Goal: Task Accomplishment & Management: Manage account settings

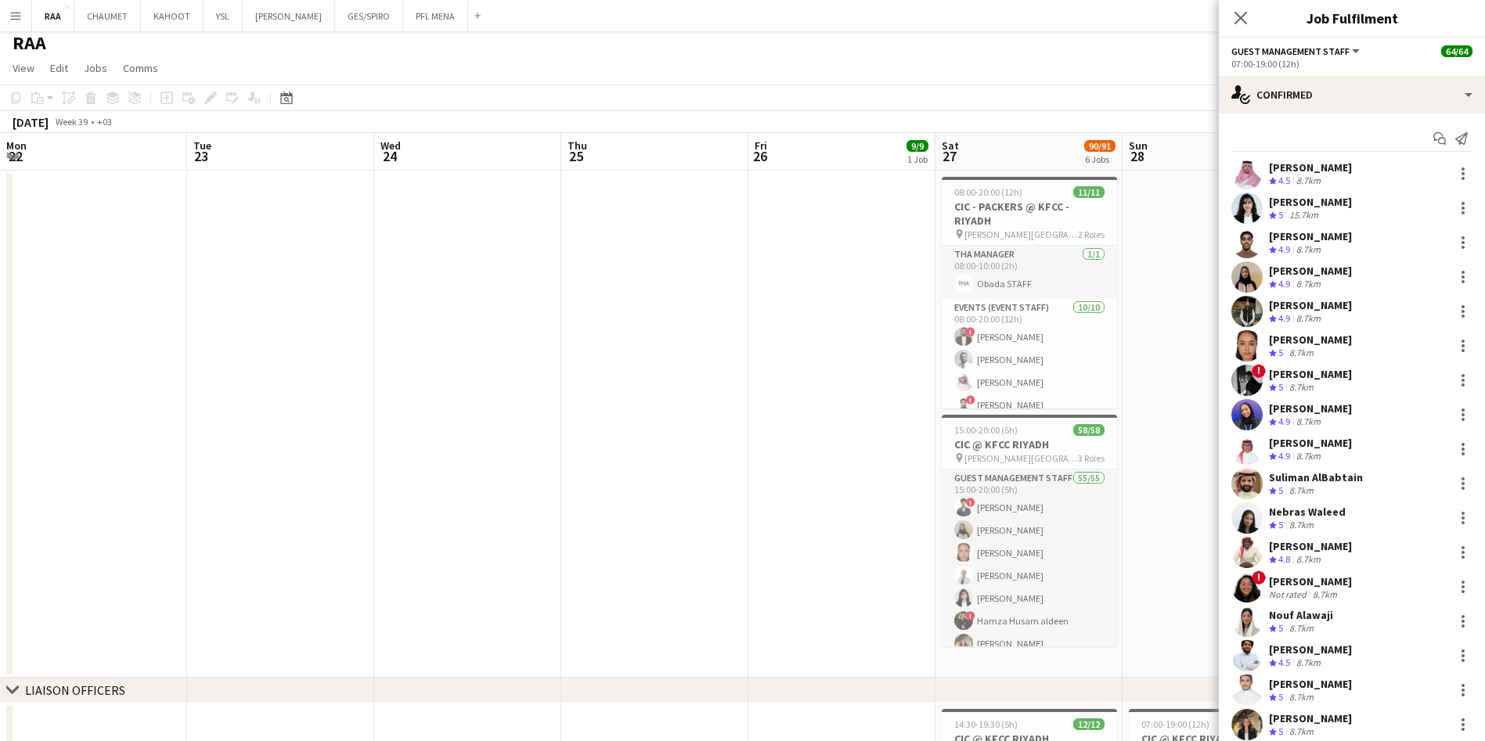
scroll to position [692, 0]
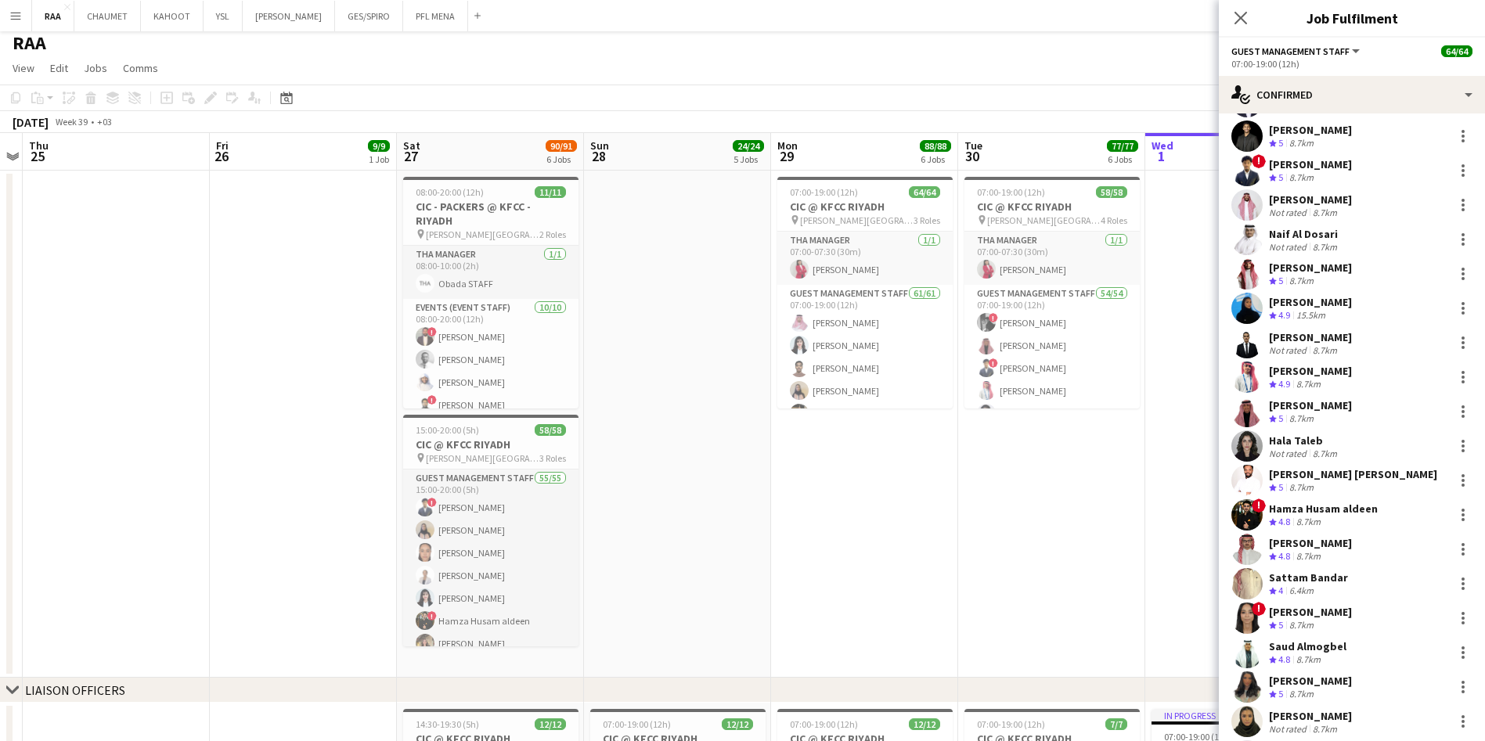
click at [13, 14] on app-icon "Menu" at bounding box center [15, 15] width 13 height 13
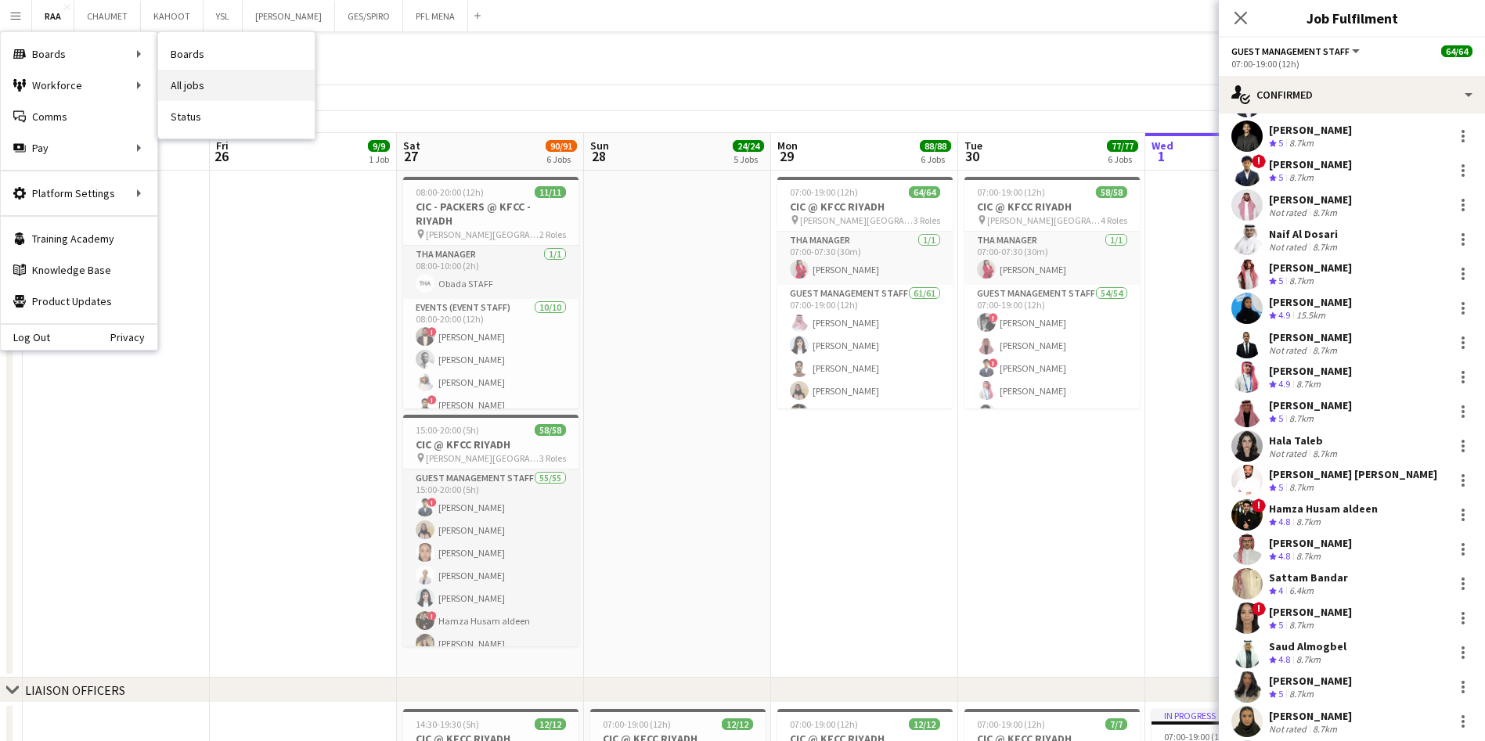
click at [211, 95] on link "All jobs" at bounding box center [236, 85] width 157 height 31
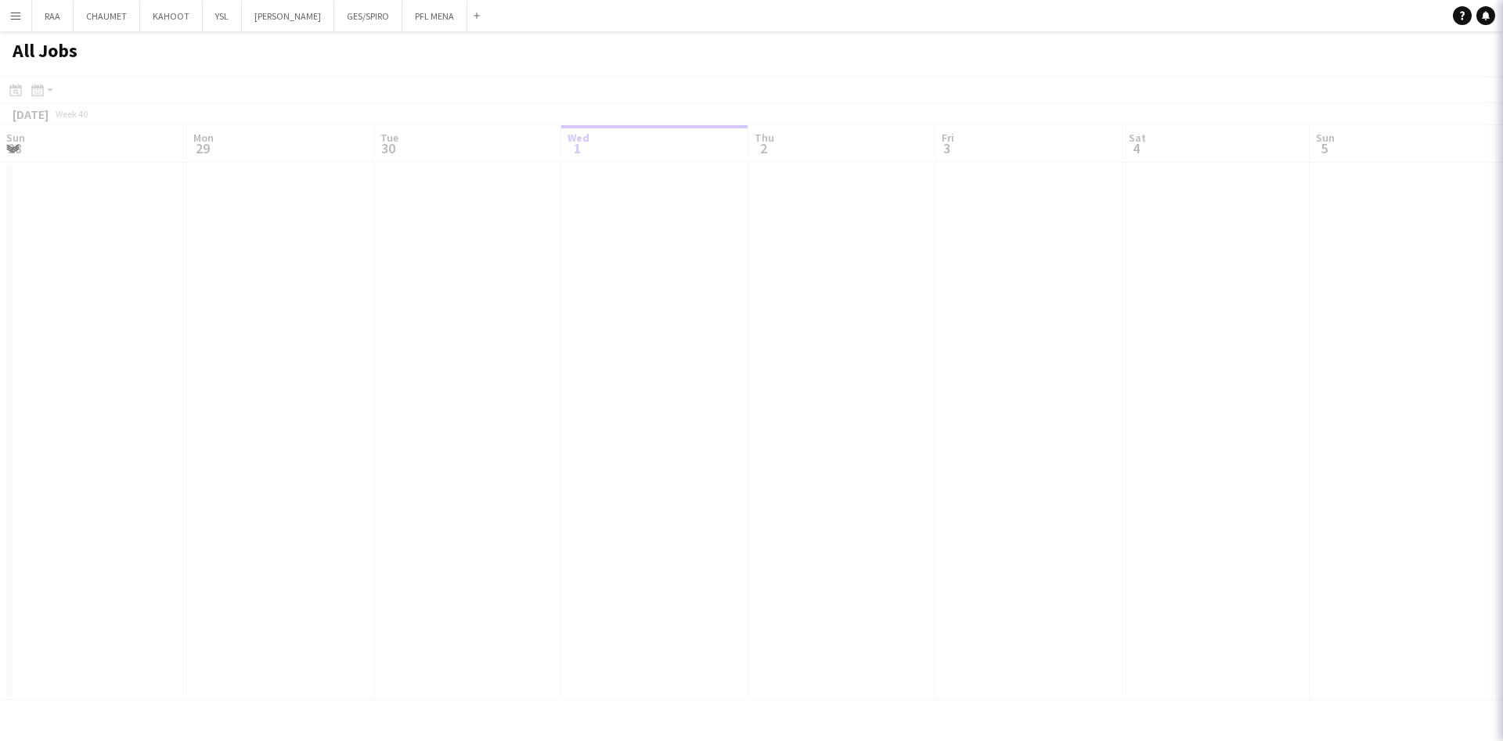
scroll to position [0, 374]
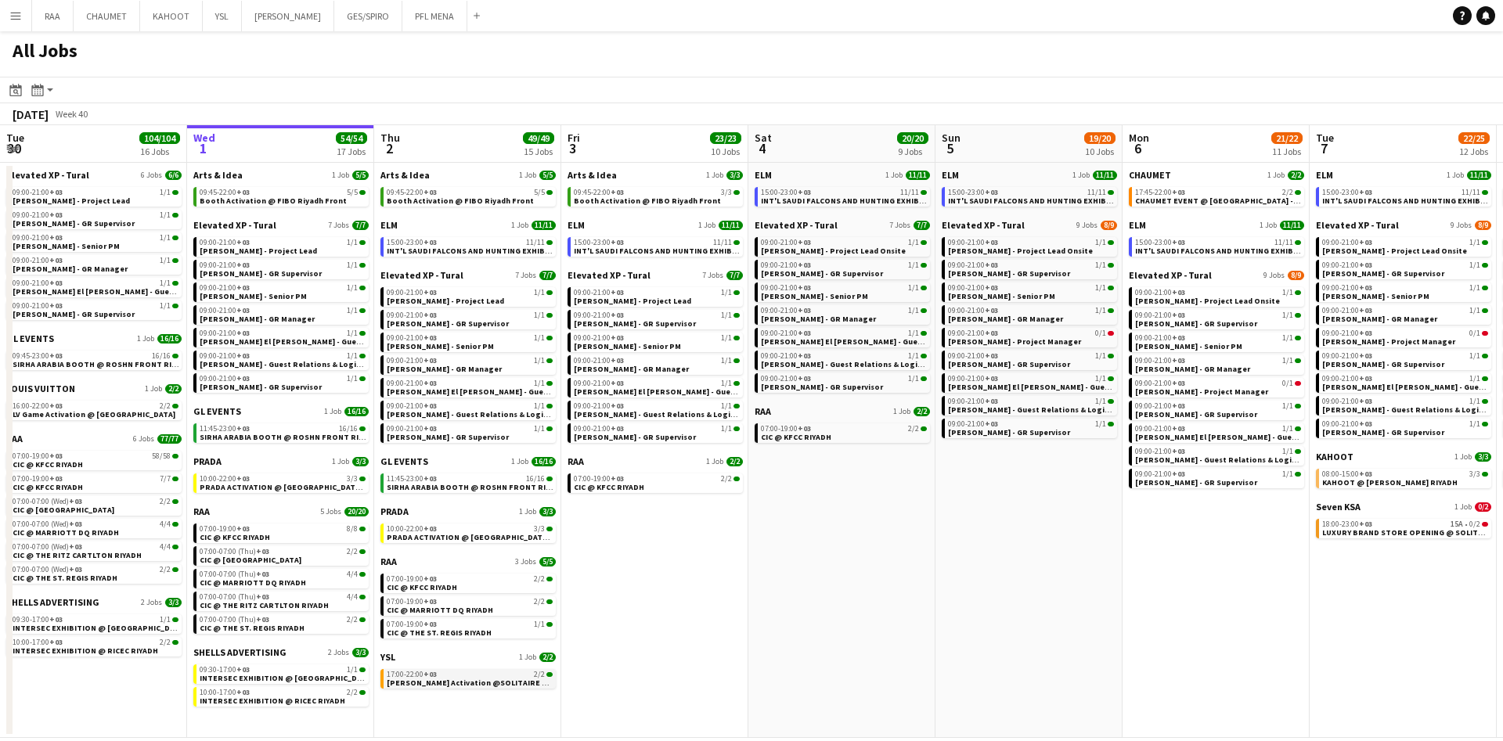
click at [463, 683] on span "[PERSON_NAME] Activation @SOLITAIRE MALL" at bounding box center [474, 683] width 174 height 10
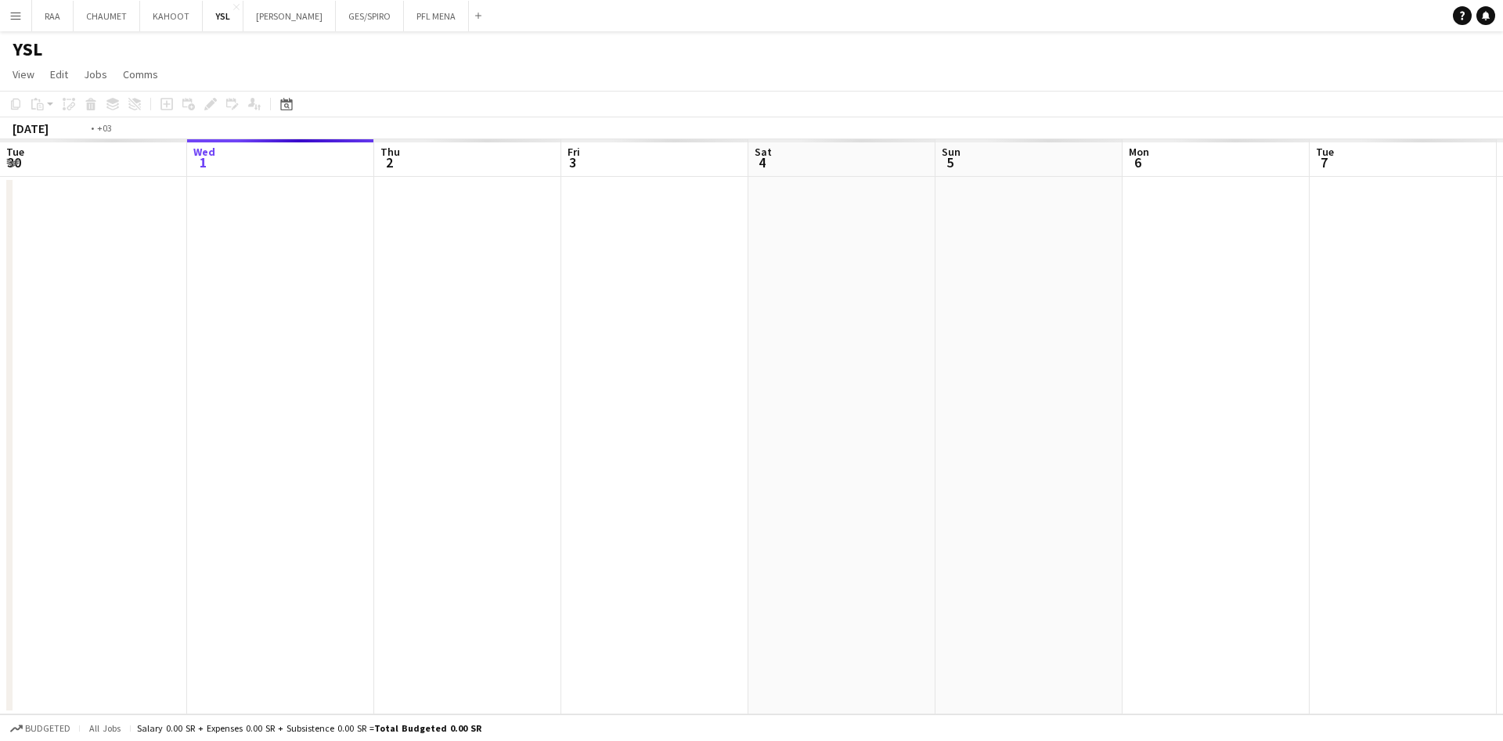
scroll to position [0, 539]
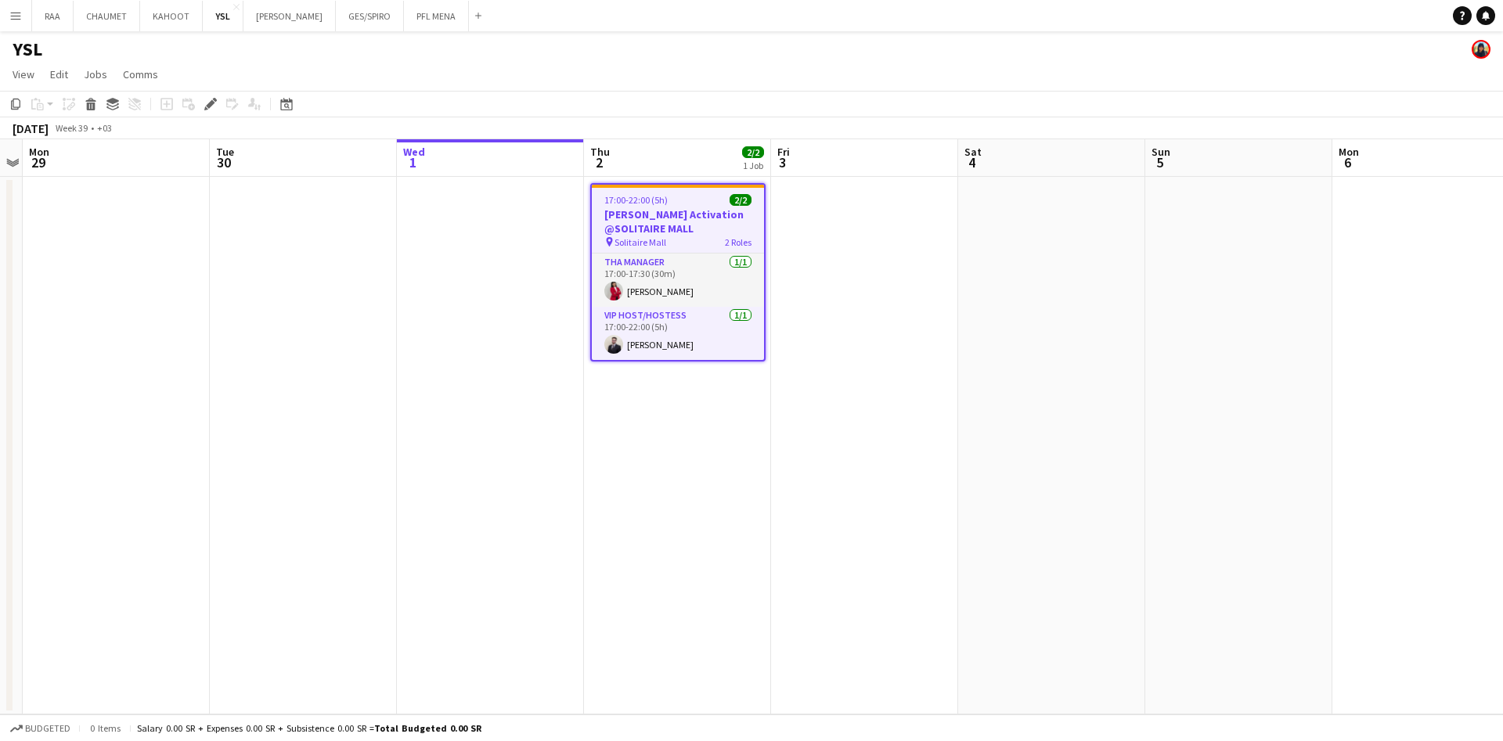
click at [661, 220] on h3 "[PERSON_NAME] Activation @SOLITAIRE MALL" at bounding box center [678, 221] width 172 height 28
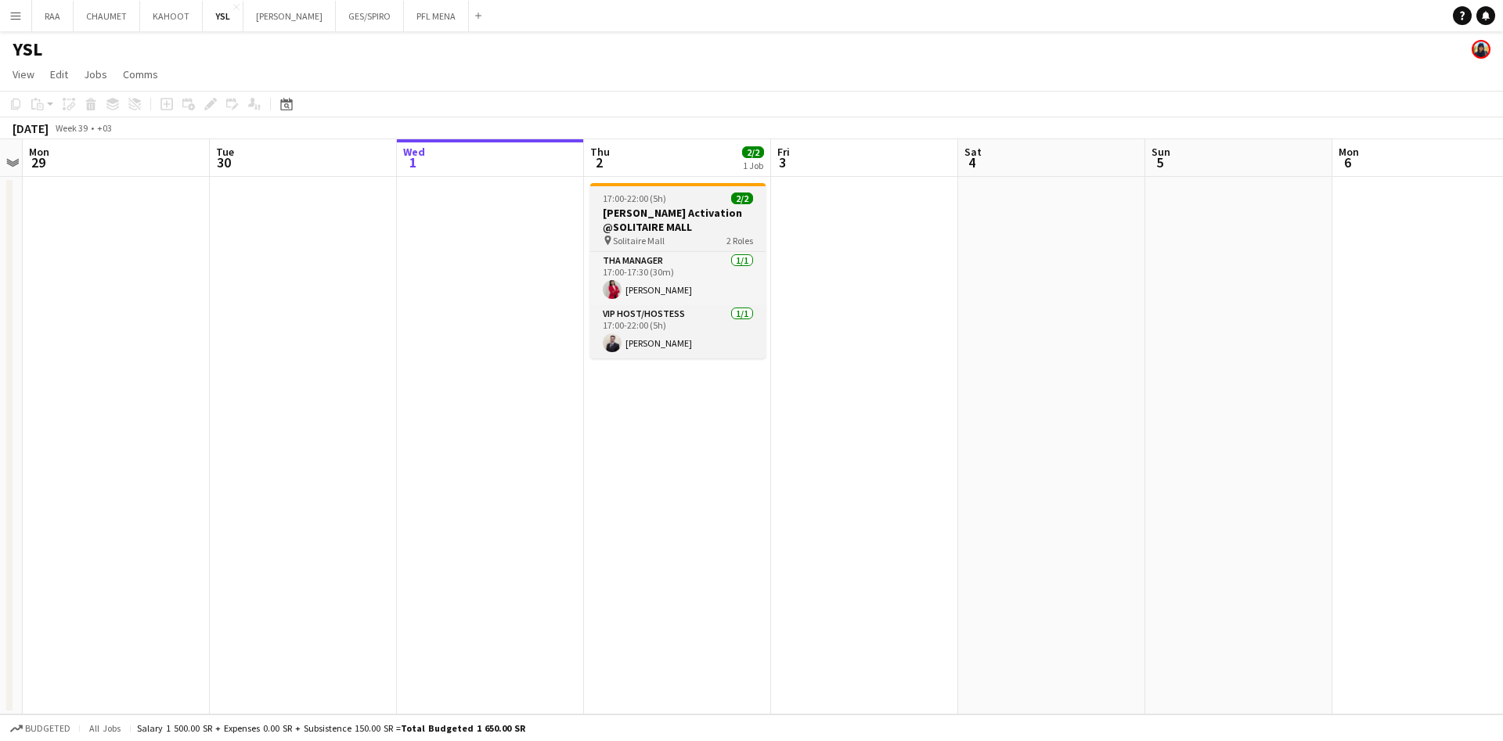
drag, startPoint x: 661, startPoint y: 220, endPoint x: 596, endPoint y: 210, distance: 66.5
click at [596, 210] on h3 "[PERSON_NAME] Activation @SOLITAIRE MALL" at bounding box center [677, 220] width 175 height 28
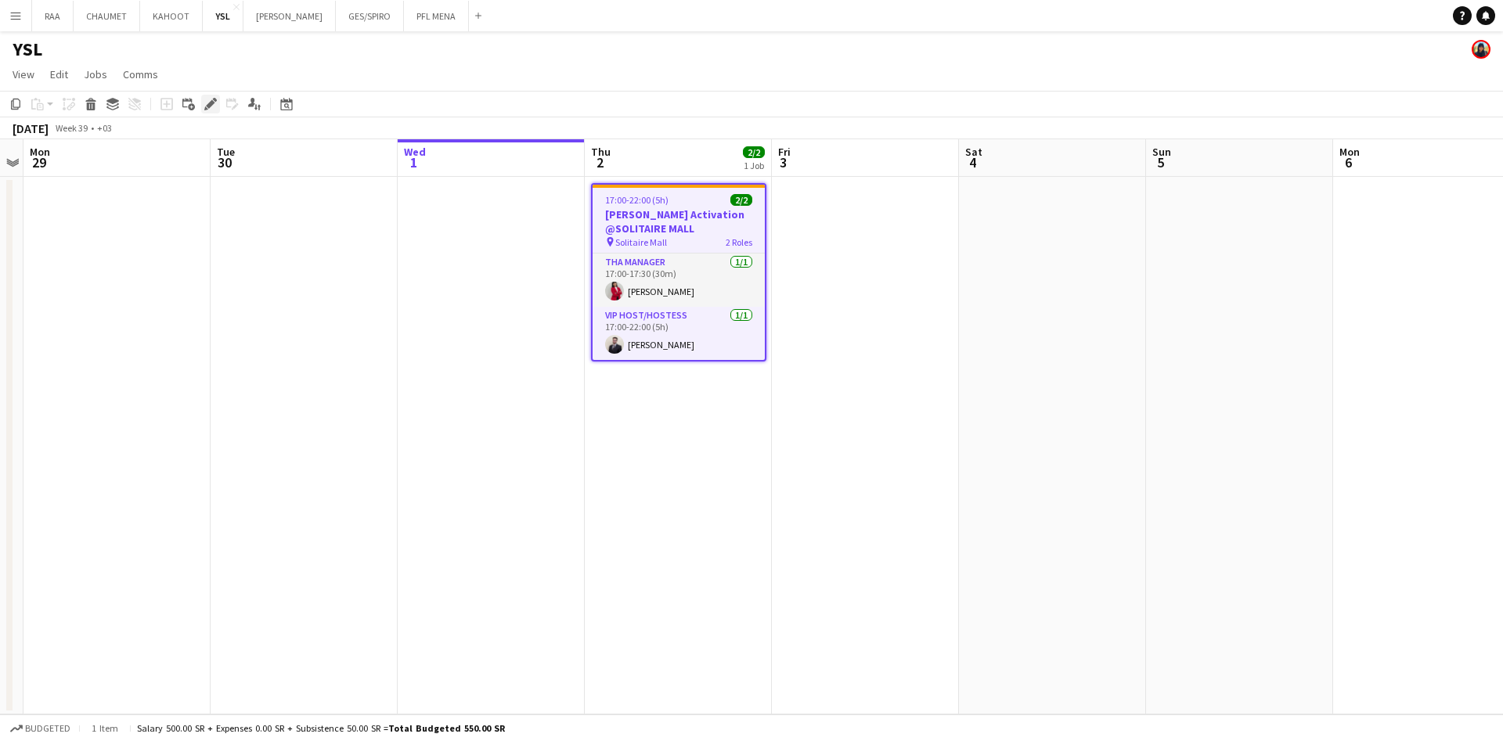
click at [213, 107] on icon "Edit" at bounding box center [210, 104] width 13 height 13
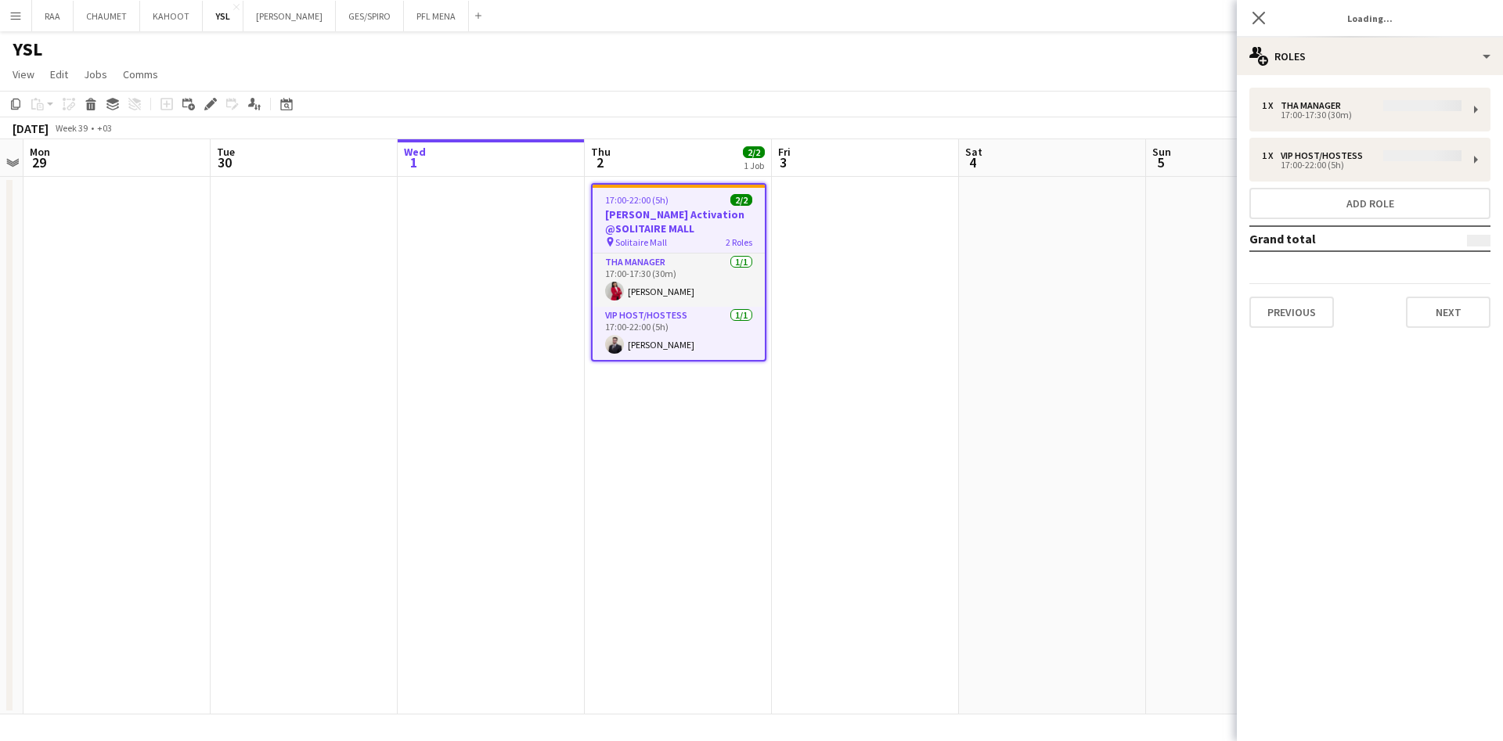
type input "**********"
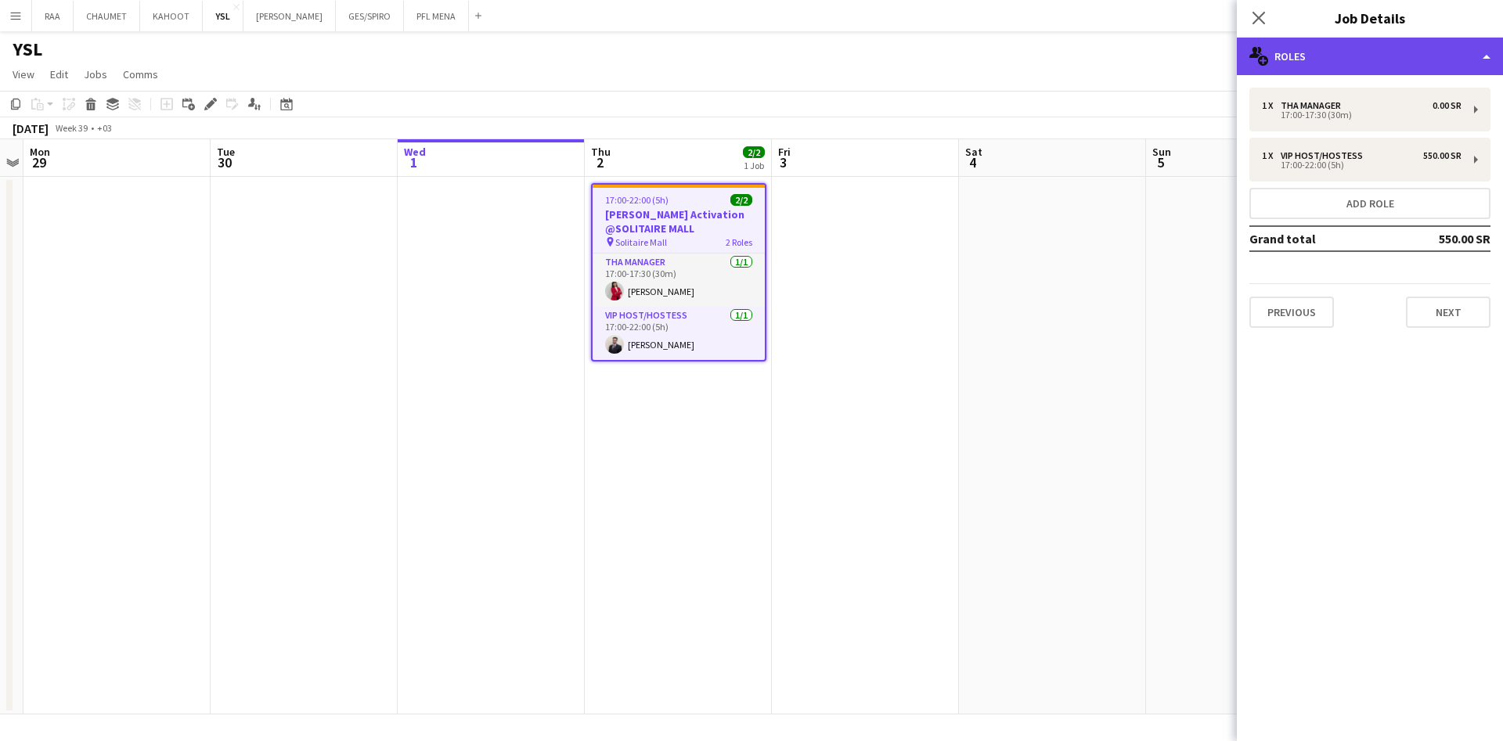
click at [1377, 59] on div "multiple-users-add Roles" at bounding box center [1370, 57] width 266 height 38
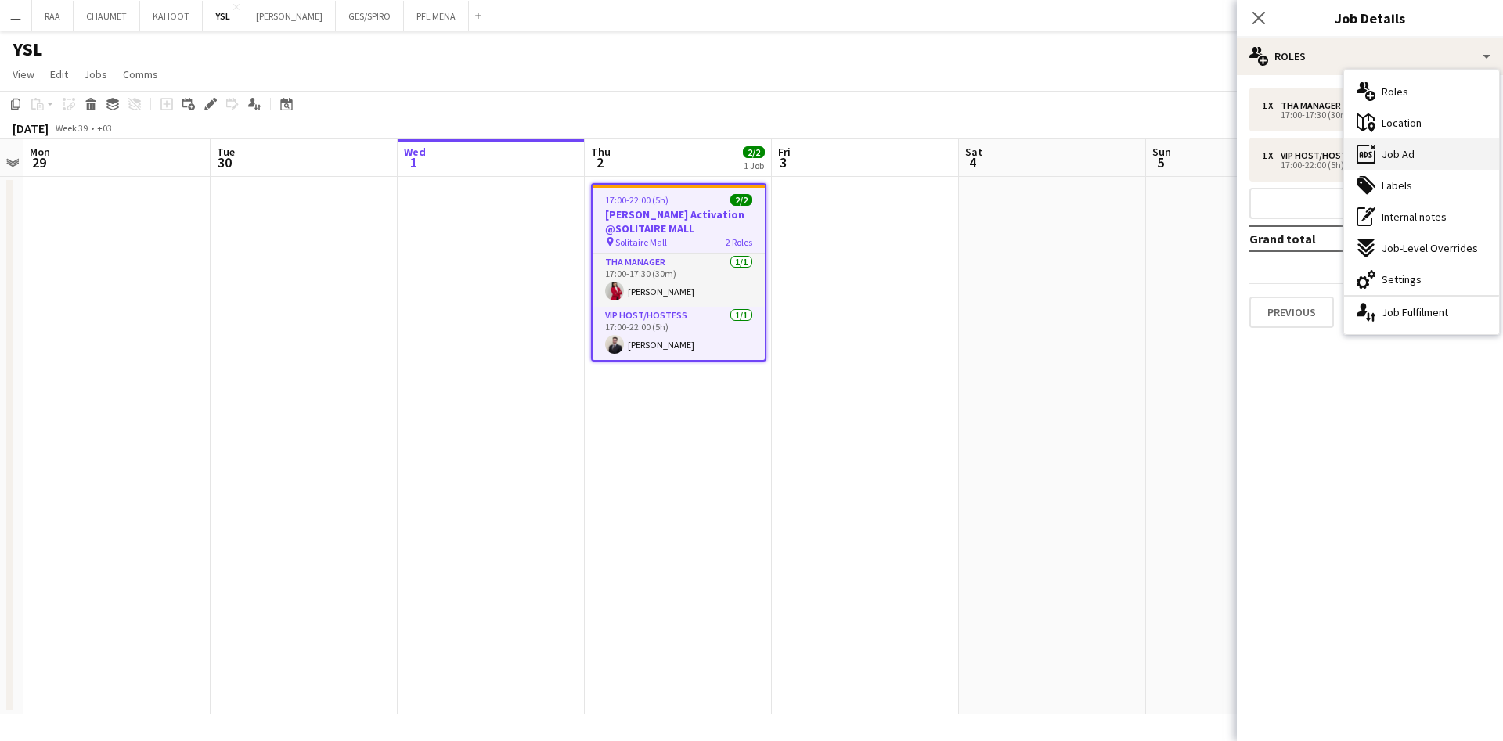
click at [1414, 154] on div "ads-window Job Ad" at bounding box center [1421, 154] width 155 height 31
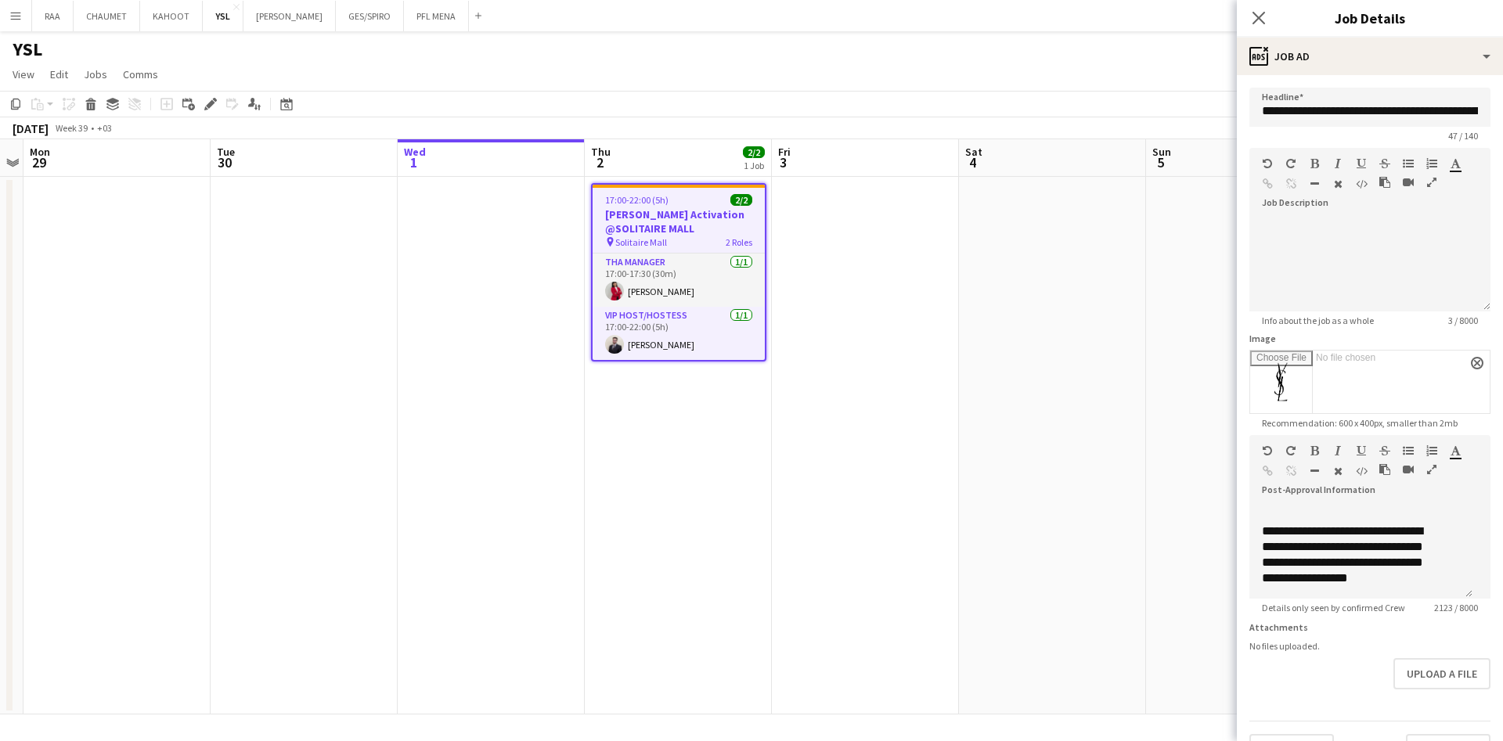
scroll to position [1484, 0]
drag, startPoint x: 1101, startPoint y: 546, endPoint x: 1093, endPoint y: 542, distance: 9.2
click at [1093, 542] on app-calendar-viewport "Fri 26 Sat 27 Sun 28 Mon 29 Tue 30 Wed 1 Thu 2 2/2 1 Job Fri 3 Sat 4 Sun 5 Mon …" at bounding box center [751, 426] width 1503 height 575
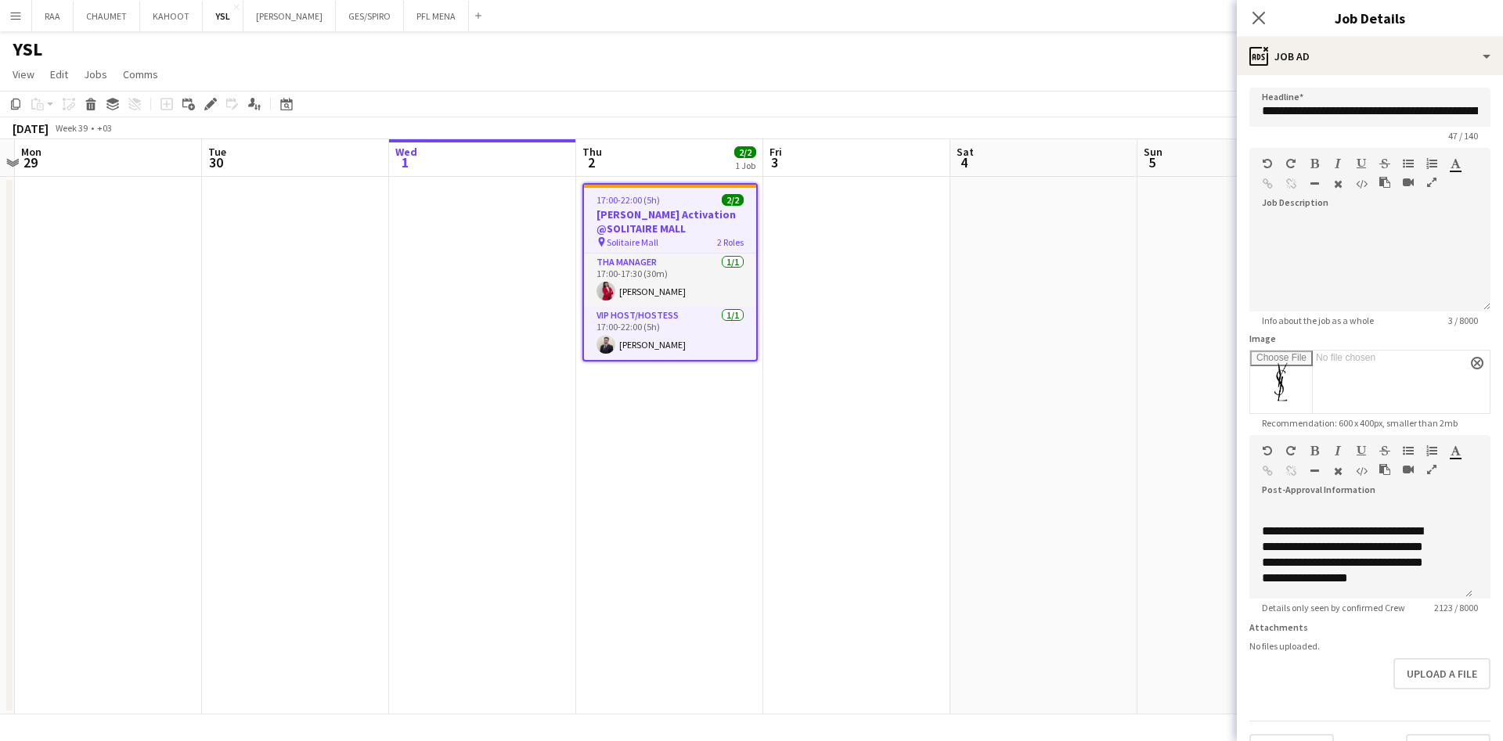
click at [890, 423] on app-date-cell at bounding box center [856, 446] width 187 height 538
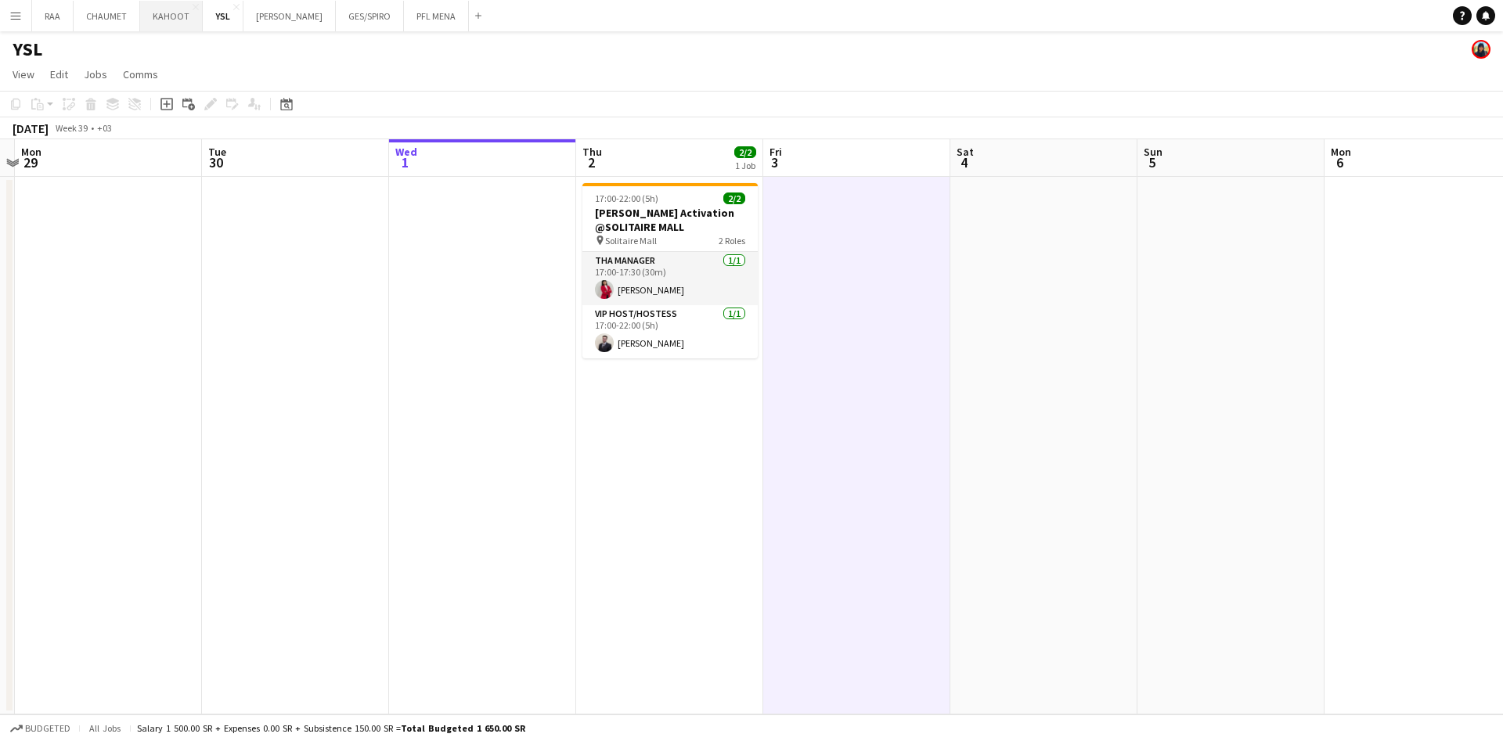
click at [169, 13] on button "KAHOOT Close" at bounding box center [171, 16] width 63 height 31
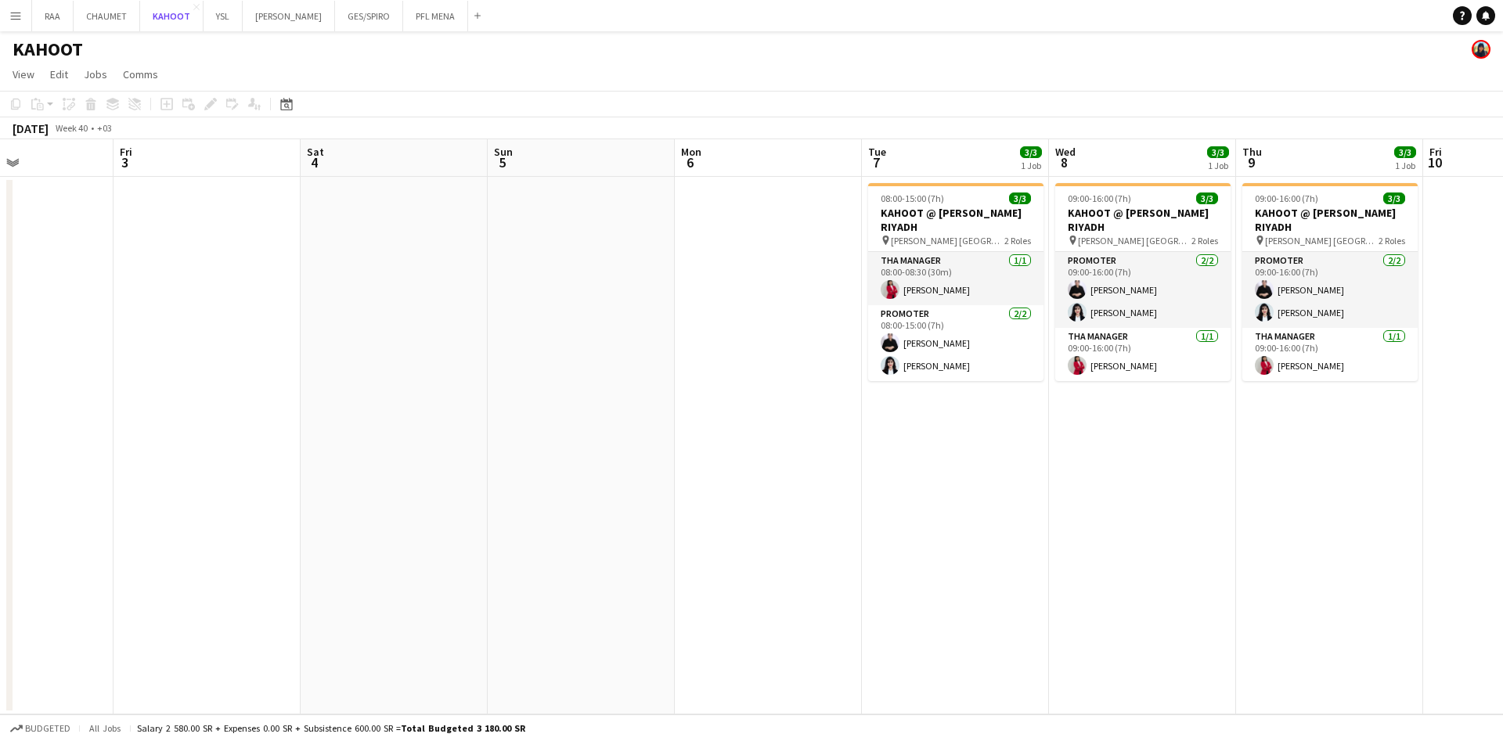
scroll to position [0, 454]
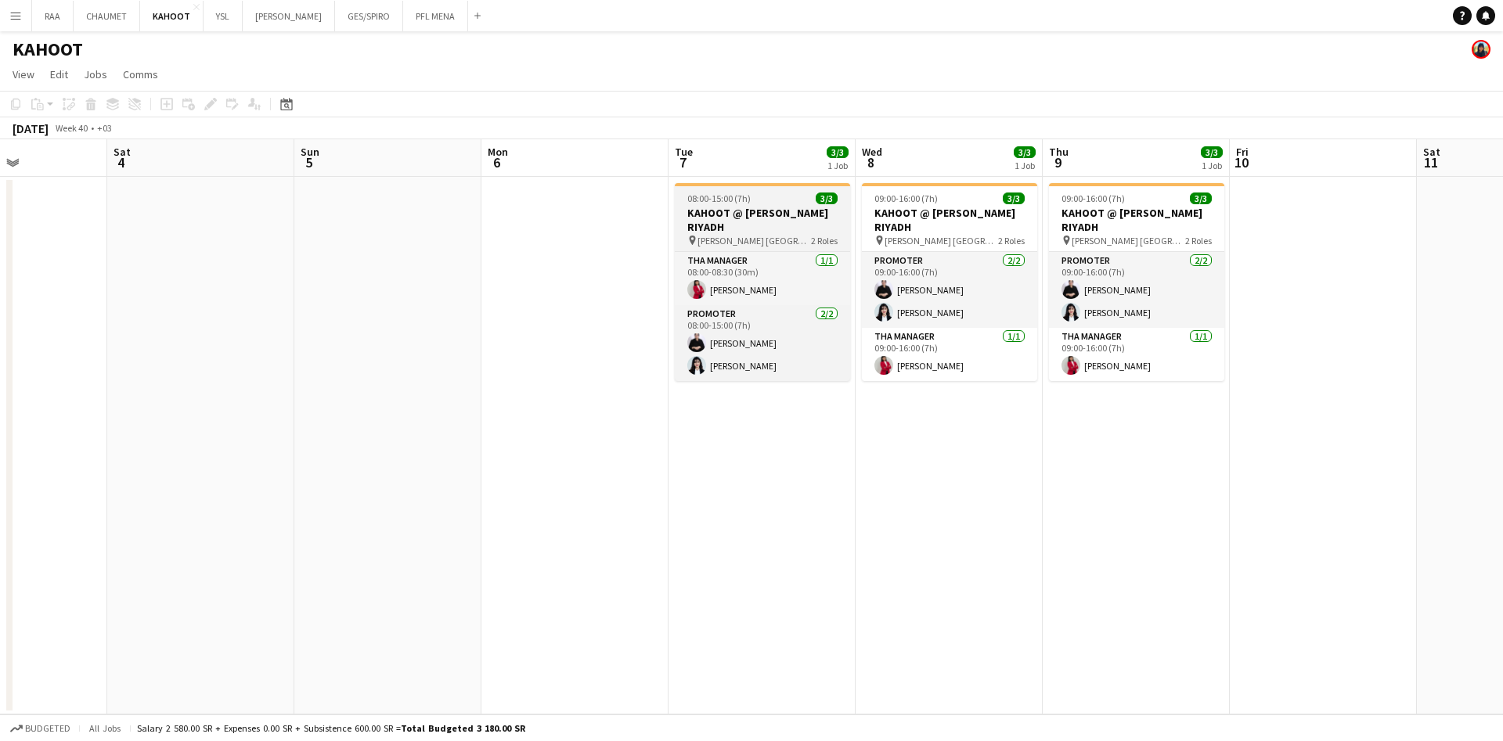
click at [809, 222] on h3 "KAHOOT @ [PERSON_NAME] RIYADH" at bounding box center [762, 220] width 175 height 28
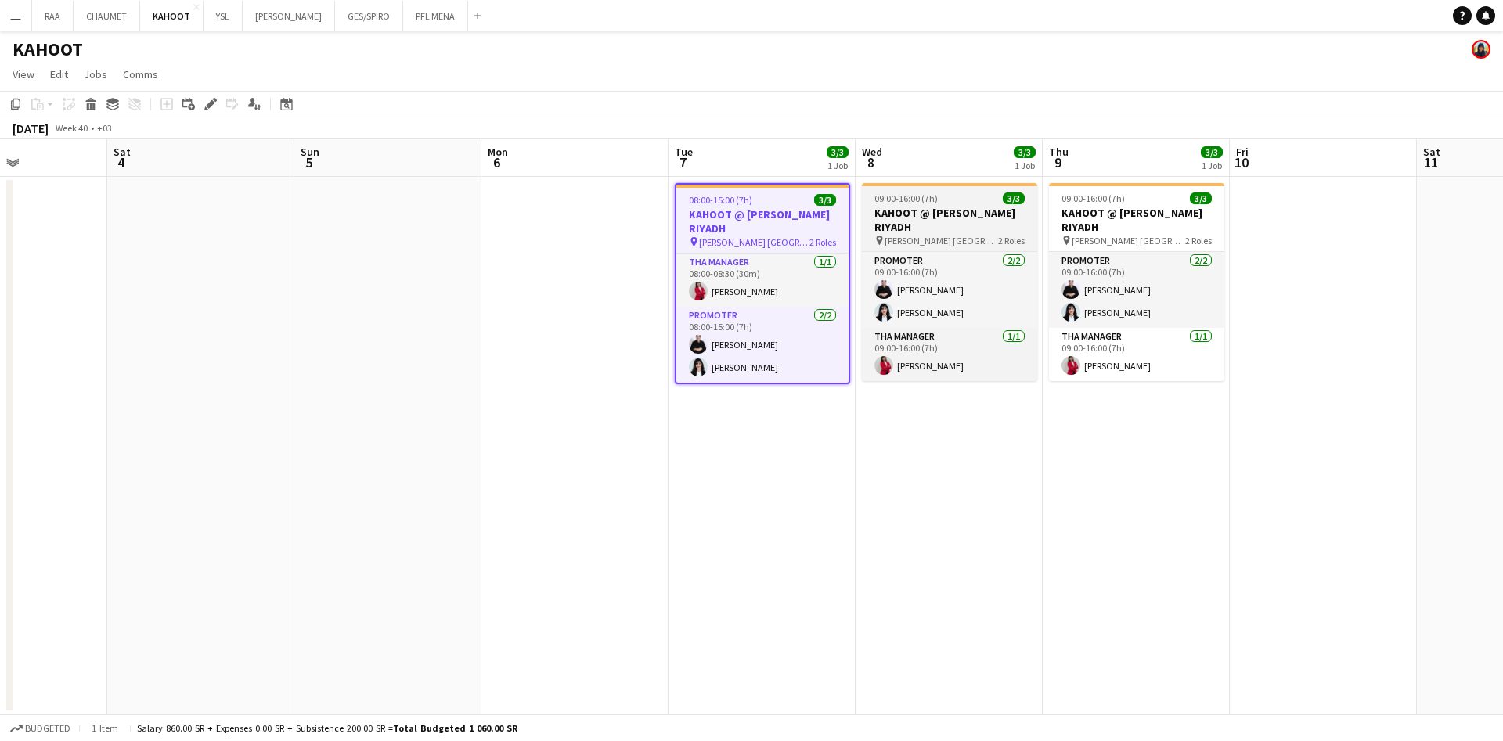
click at [937, 224] on h3 "KAHOOT @ [PERSON_NAME] RIYADH" at bounding box center [949, 220] width 175 height 28
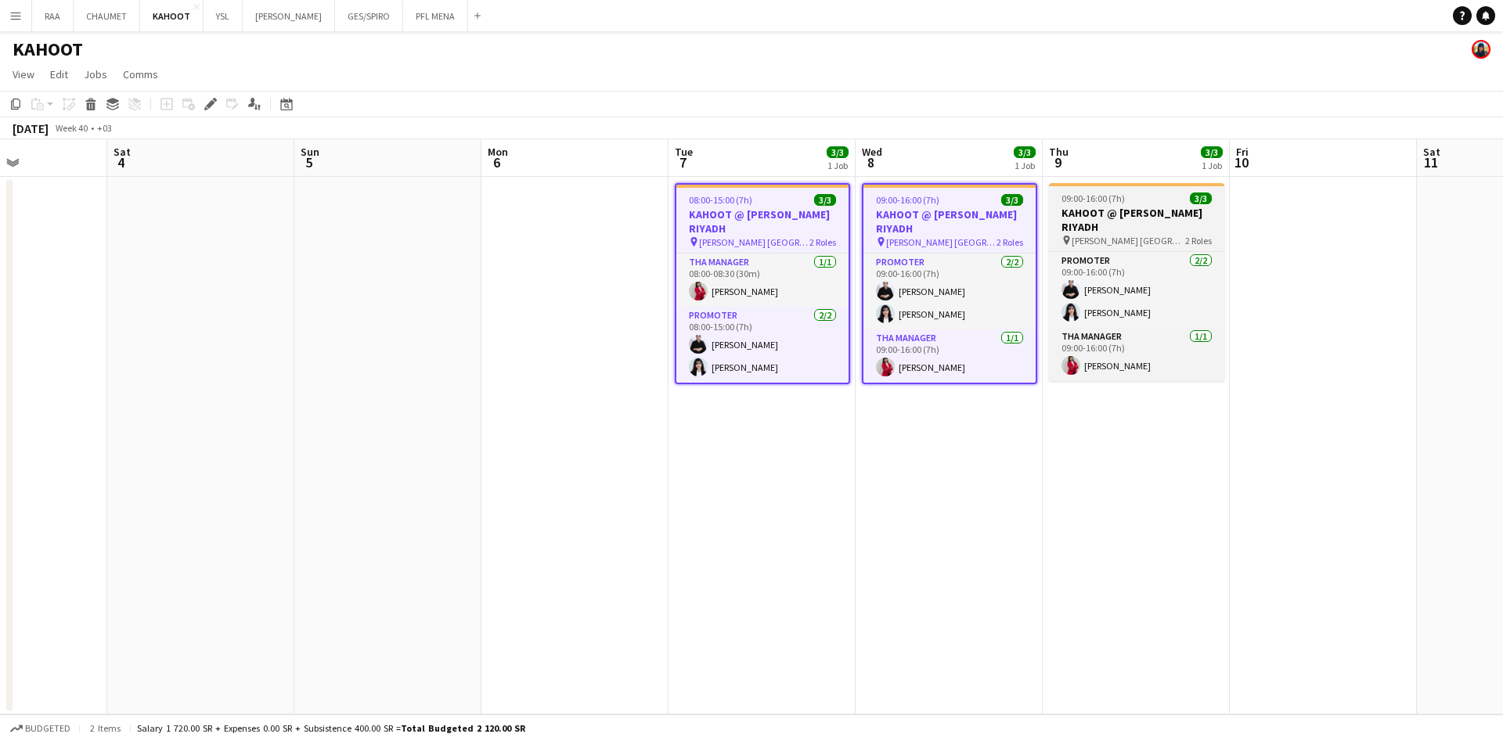
click at [1147, 222] on h3 "KAHOOT @ [PERSON_NAME] RIYADH" at bounding box center [1136, 220] width 175 height 28
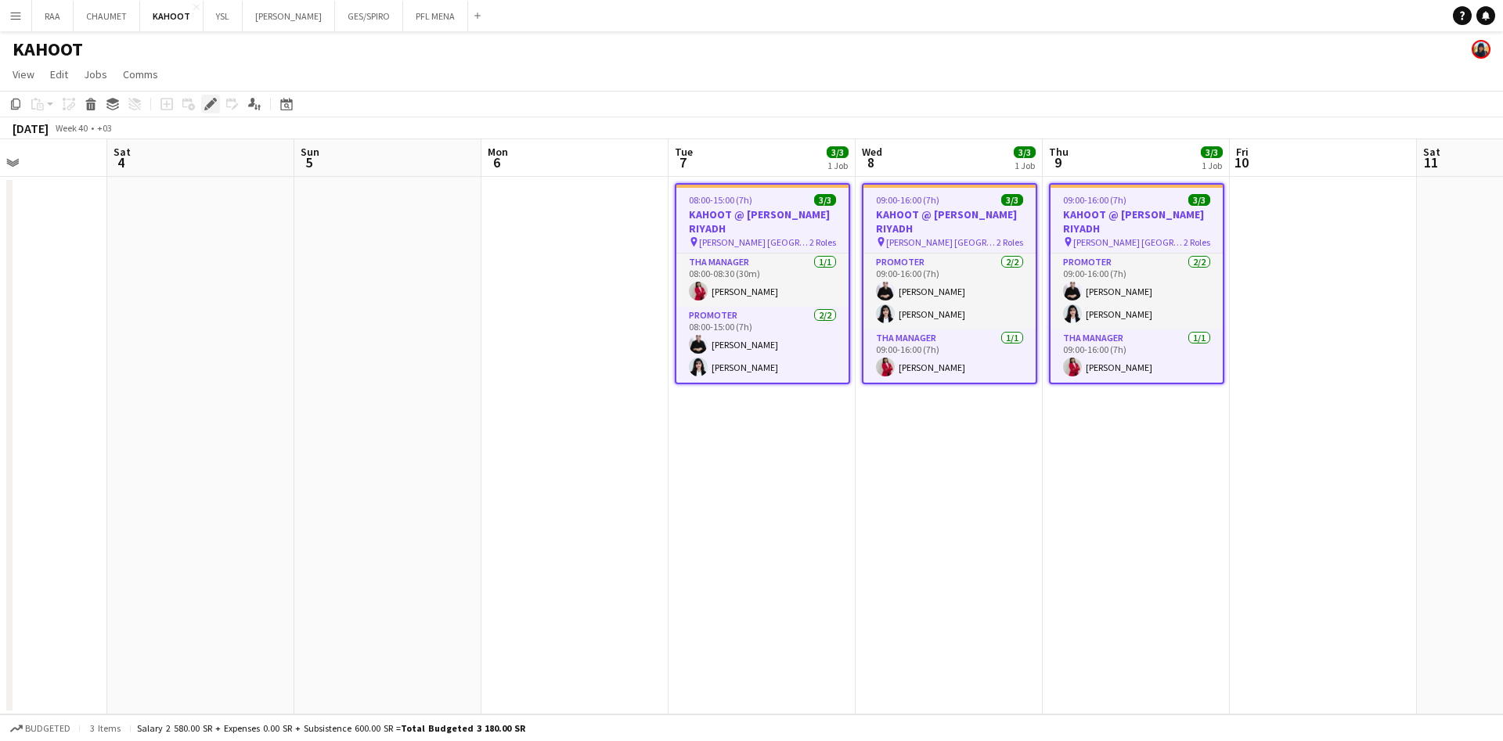
click at [213, 103] on icon at bounding box center [210, 104] width 9 height 9
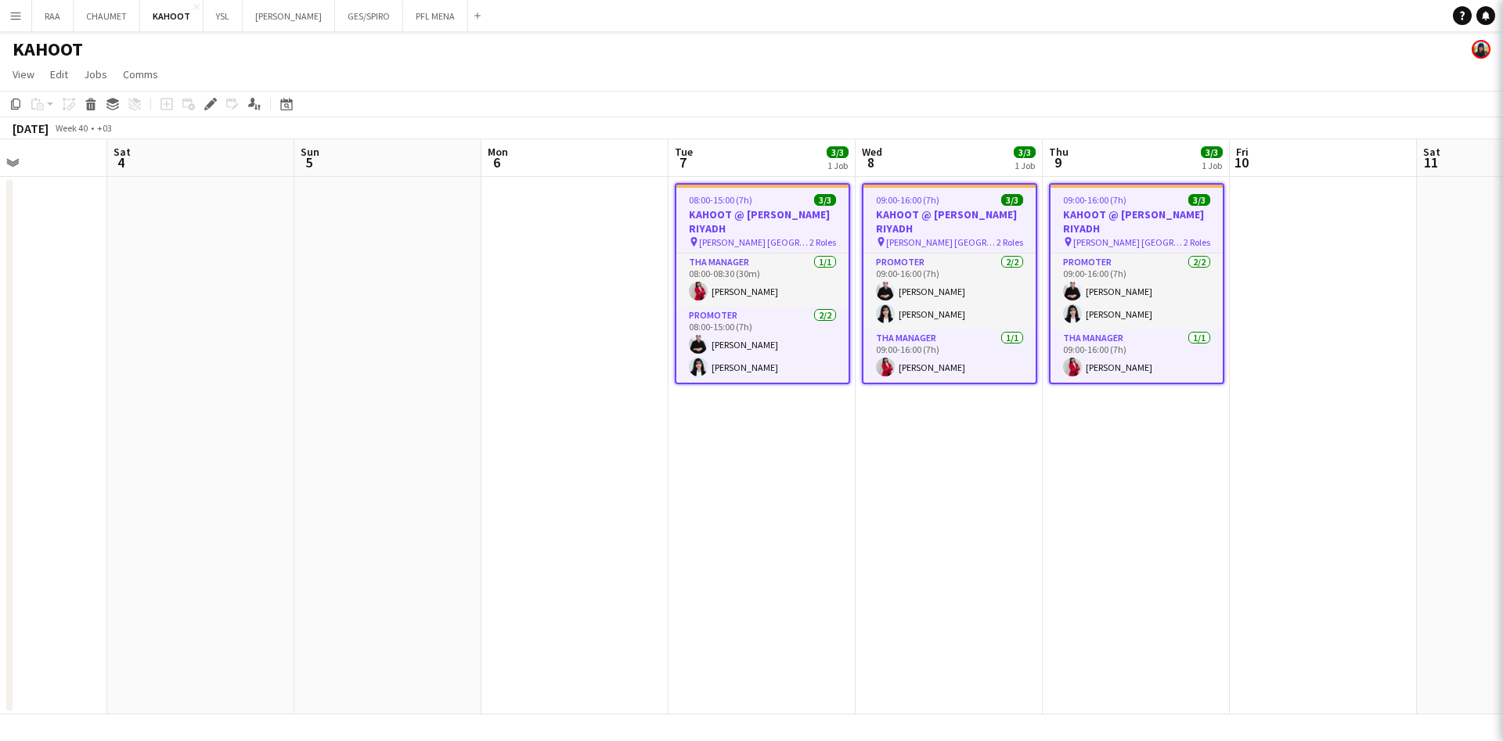
type input "**********"
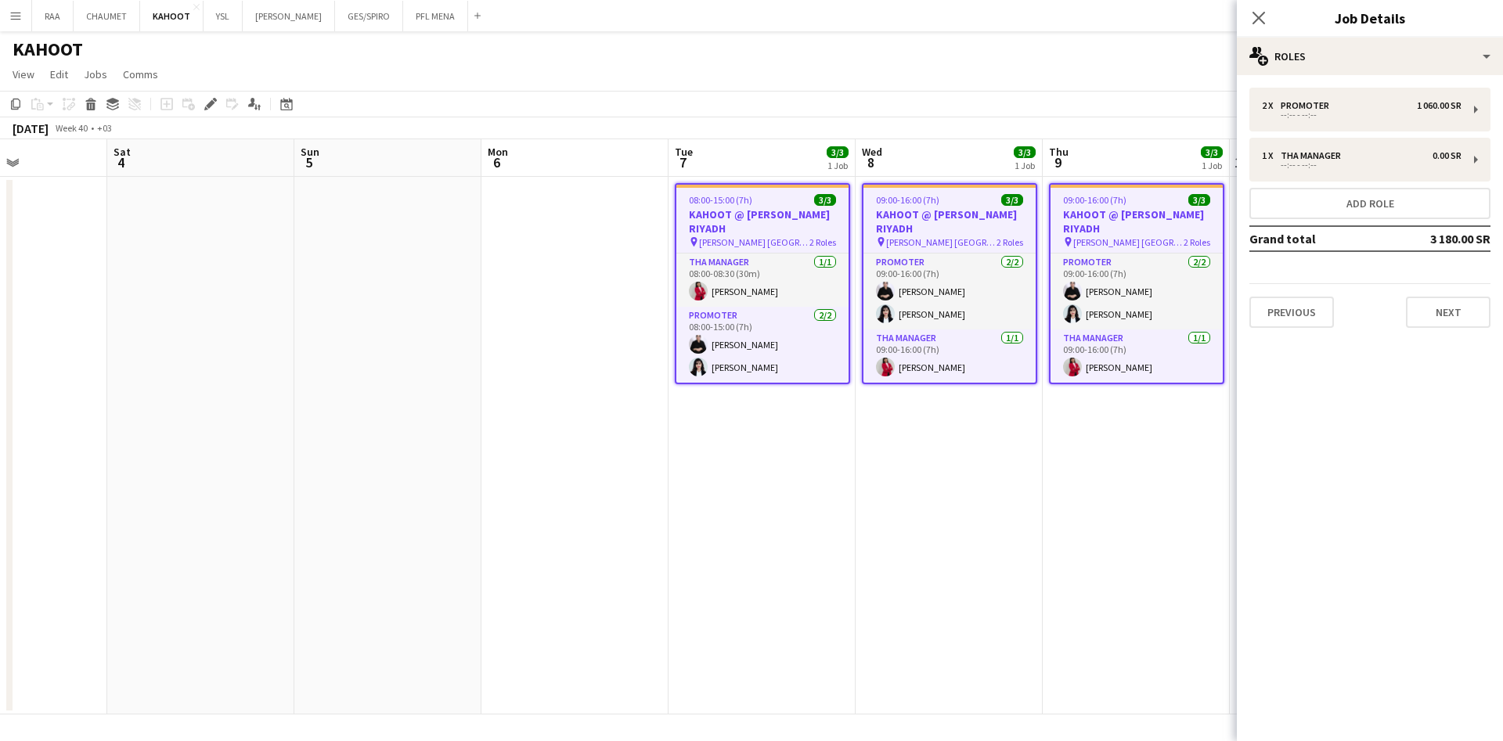
click at [1382, 34] on div "Close pop-in Job Details" at bounding box center [1370, 19] width 266 height 38
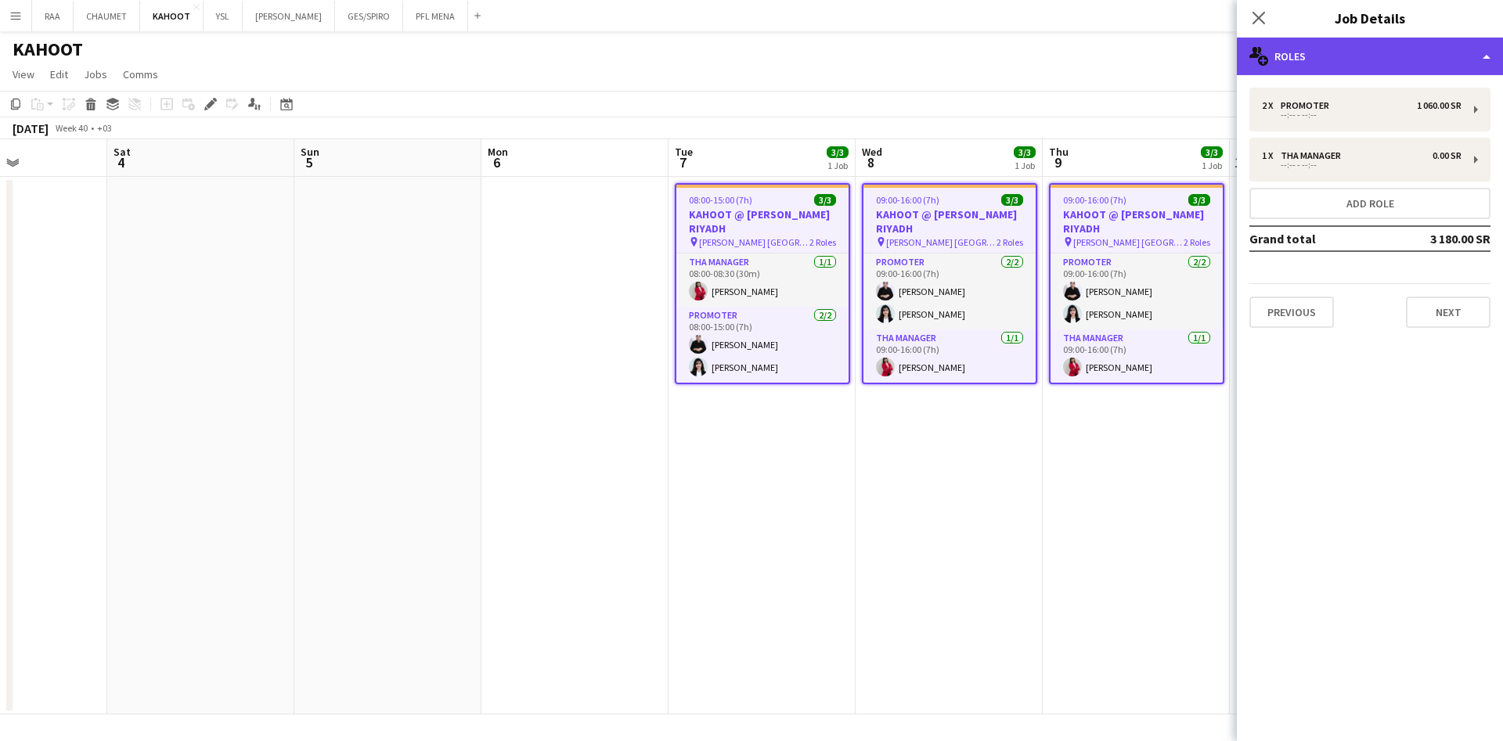
click at [1385, 46] on div "multiple-users-add Roles" at bounding box center [1370, 57] width 266 height 38
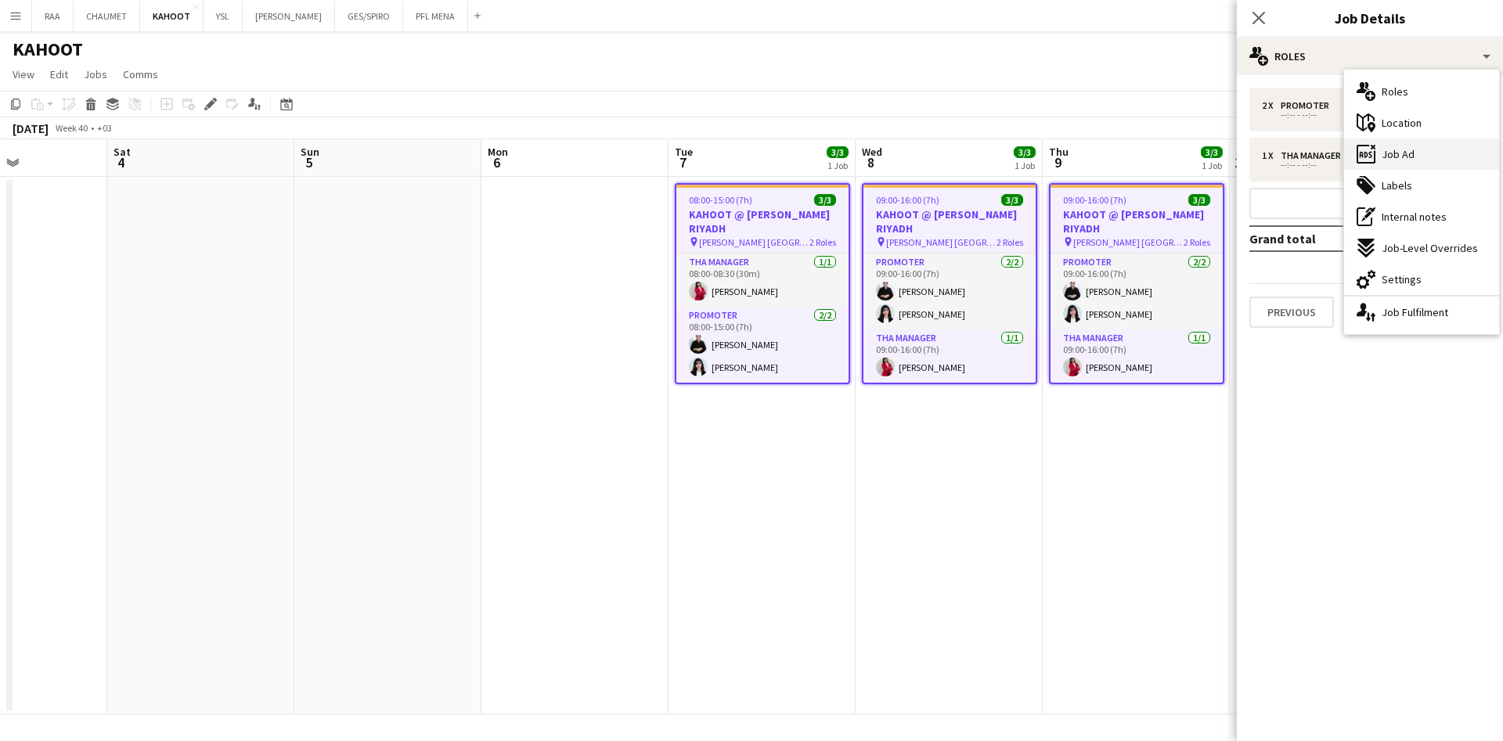
click at [1421, 168] on div "ads-window Job Ad" at bounding box center [1421, 154] width 155 height 31
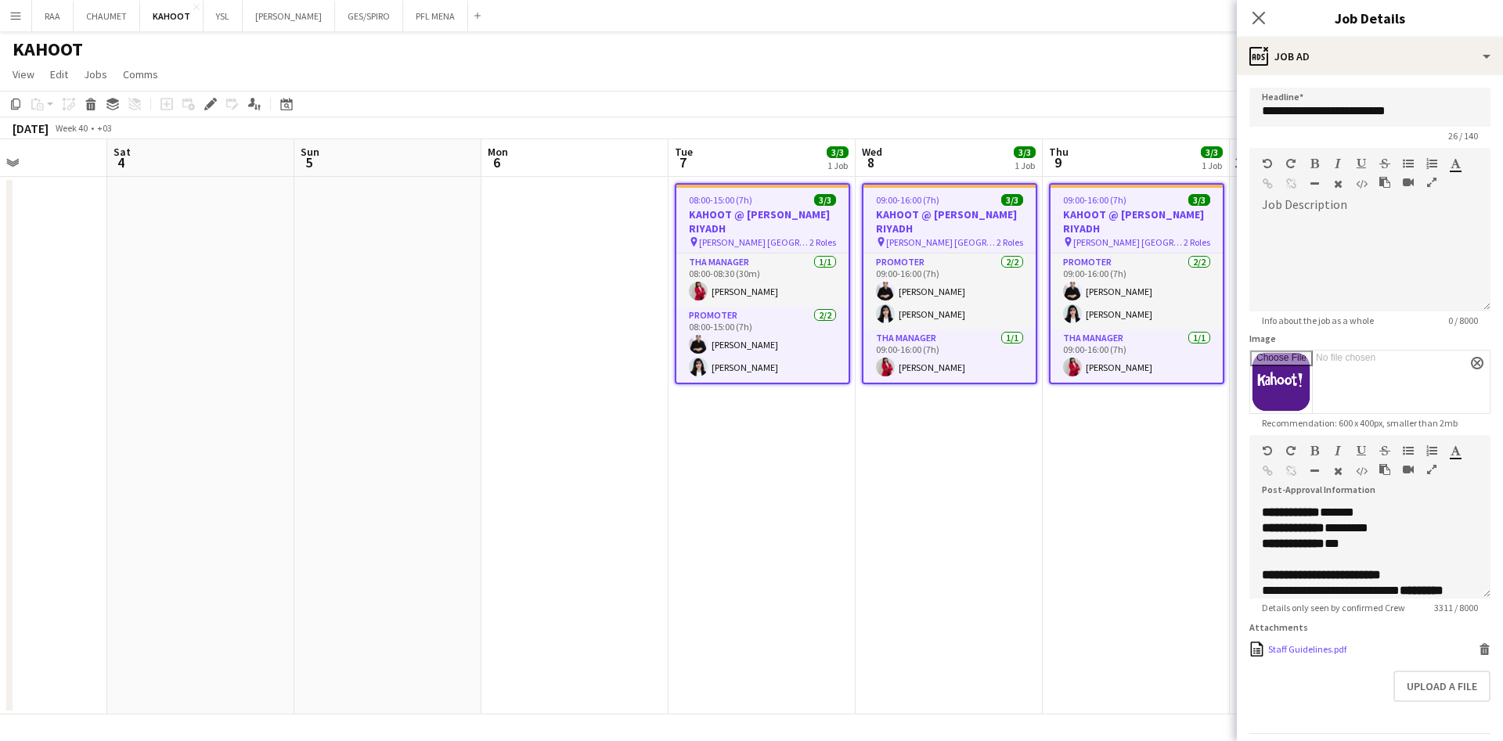
scroll to position [99, 0]
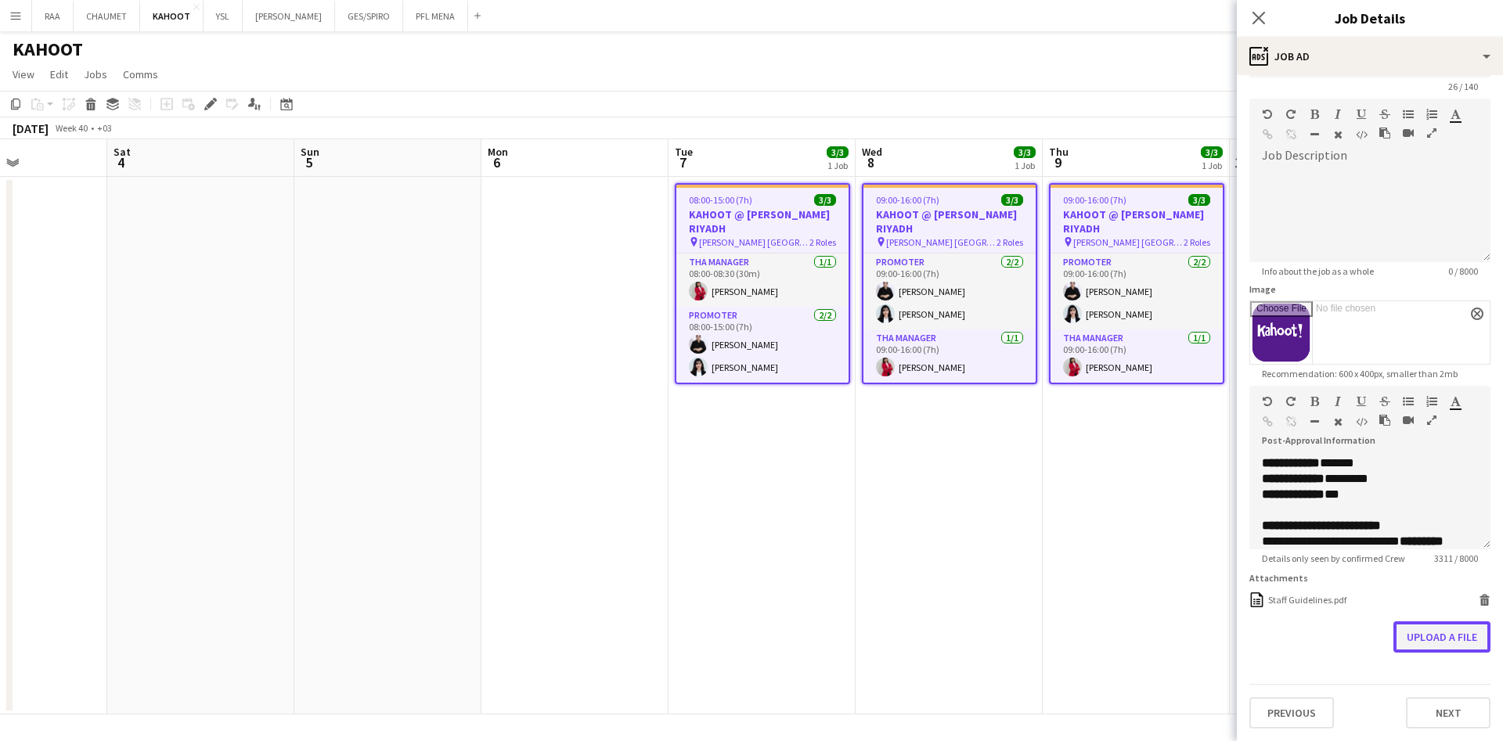
click at [1458, 649] on button "Upload a file" at bounding box center [1441, 637] width 97 height 31
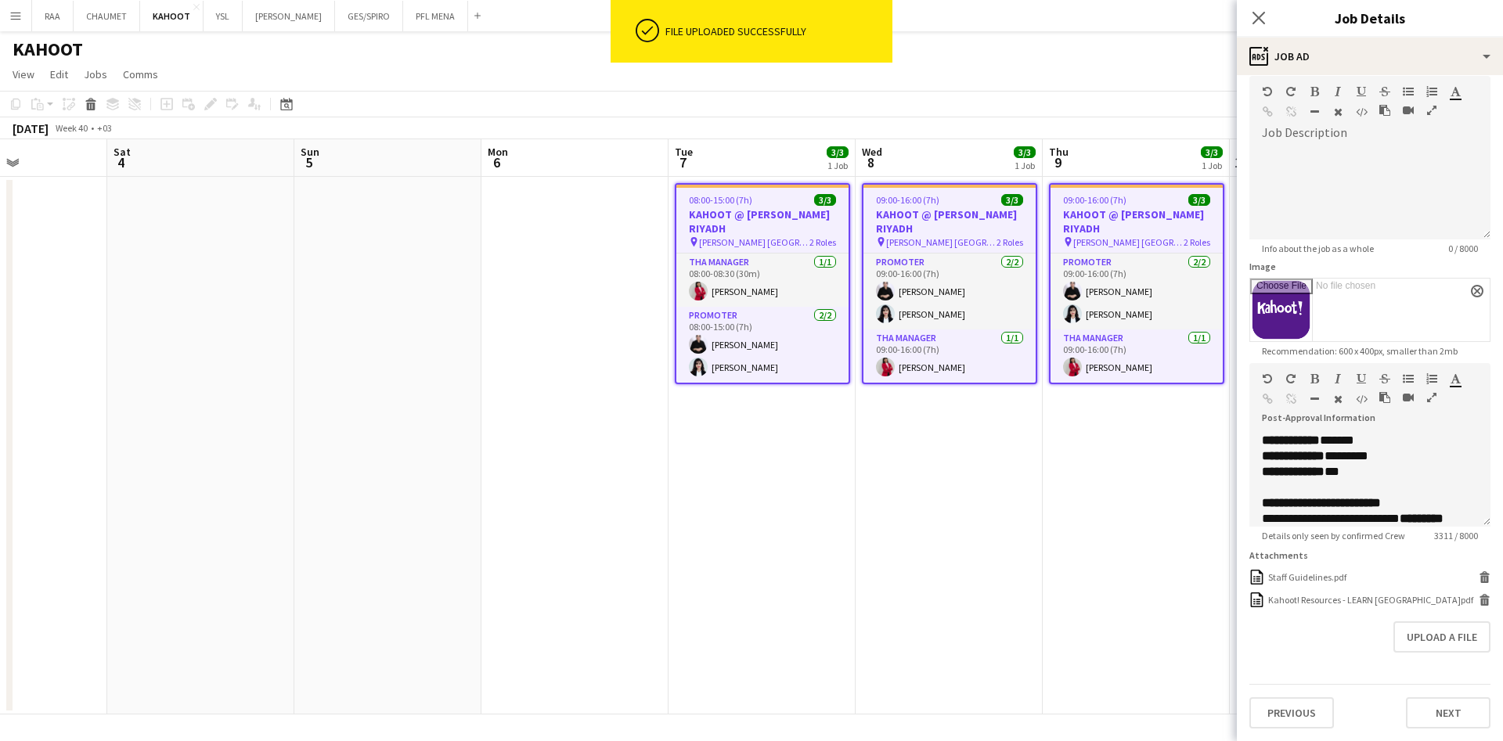
click at [1115, 588] on app-date-cell "09:00-16:00 (7h) 3/3 KAHOOT @ MALFA HALL RIYADH pin Malfa Hall Riyadh 2 Roles P…" at bounding box center [1136, 446] width 187 height 538
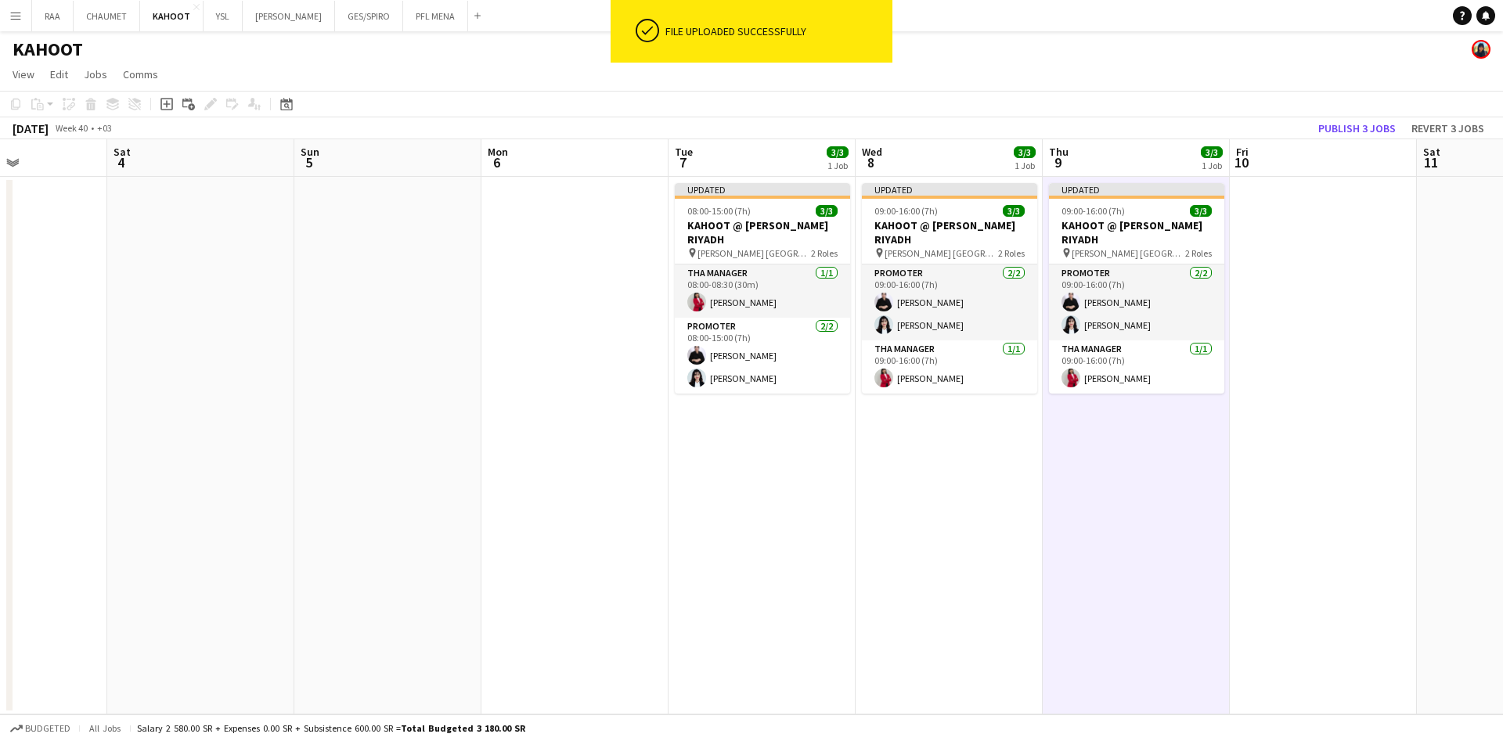
click at [1340, 140] on app-board-header-date "Fri 10" at bounding box center [1323, 158] width 187 height 38
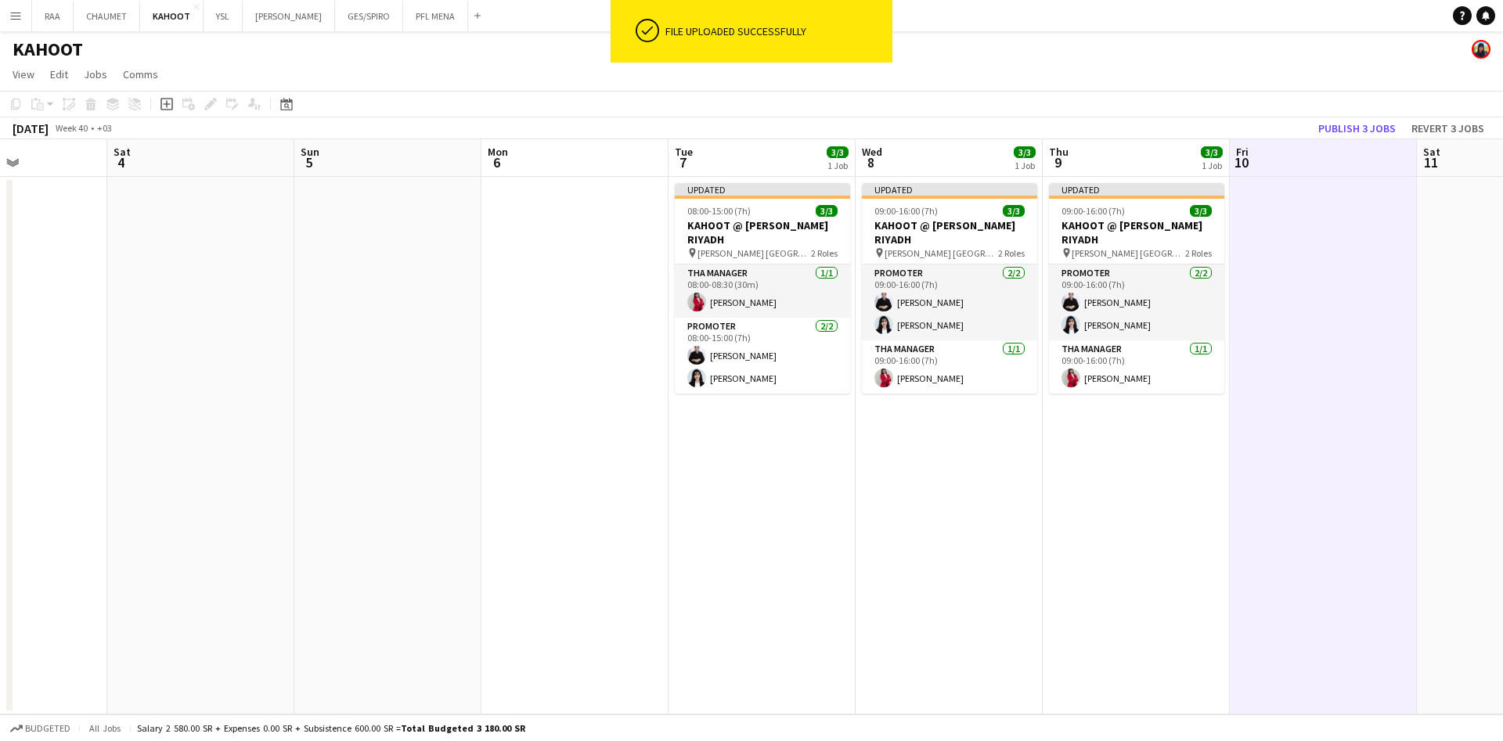
click at [1341, 139] on app-board-header-date "Fri 10" at bounding box center [1323, 158] width 187 height 38
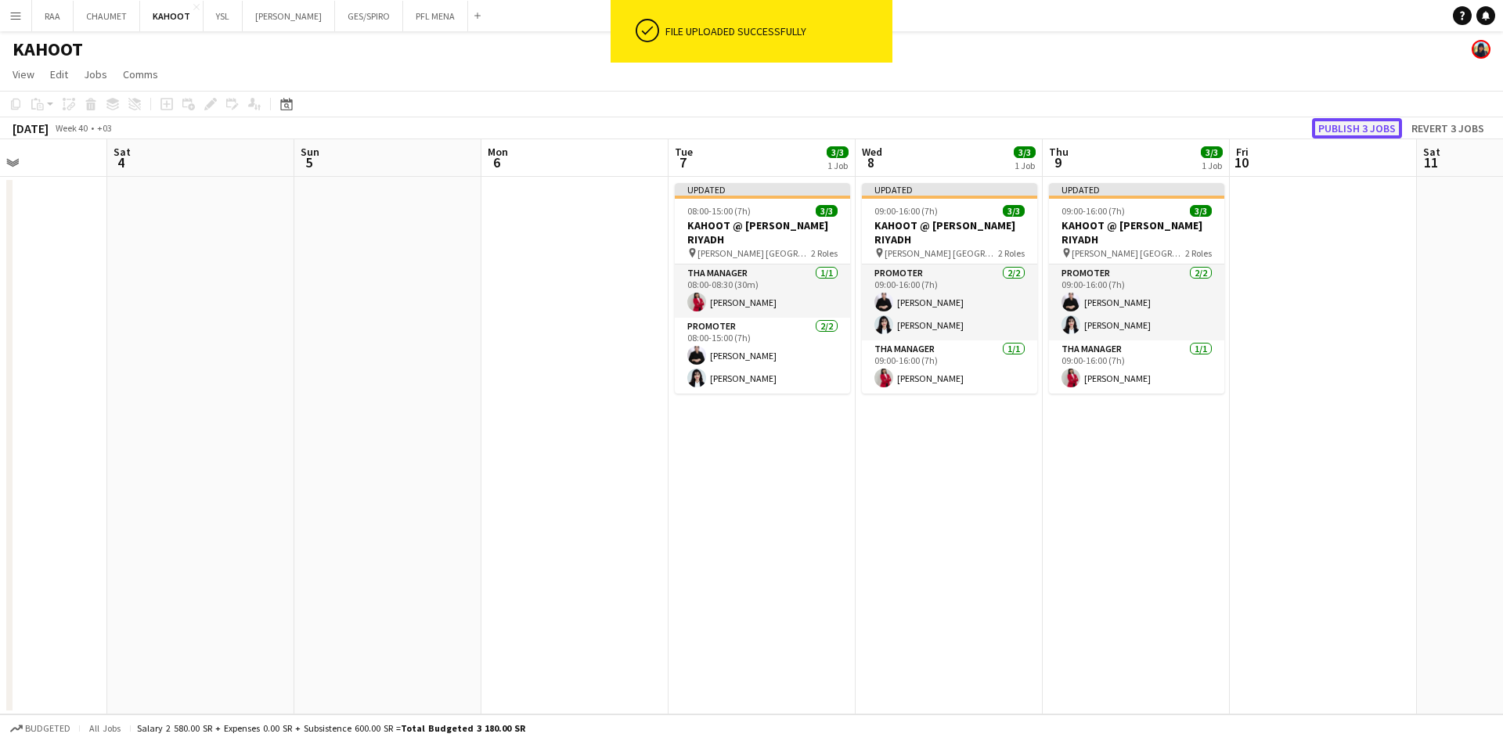
click at [1339, 129] on button "Publish 3 jobs" at bounding box center [1357, 128] width 90 height 20
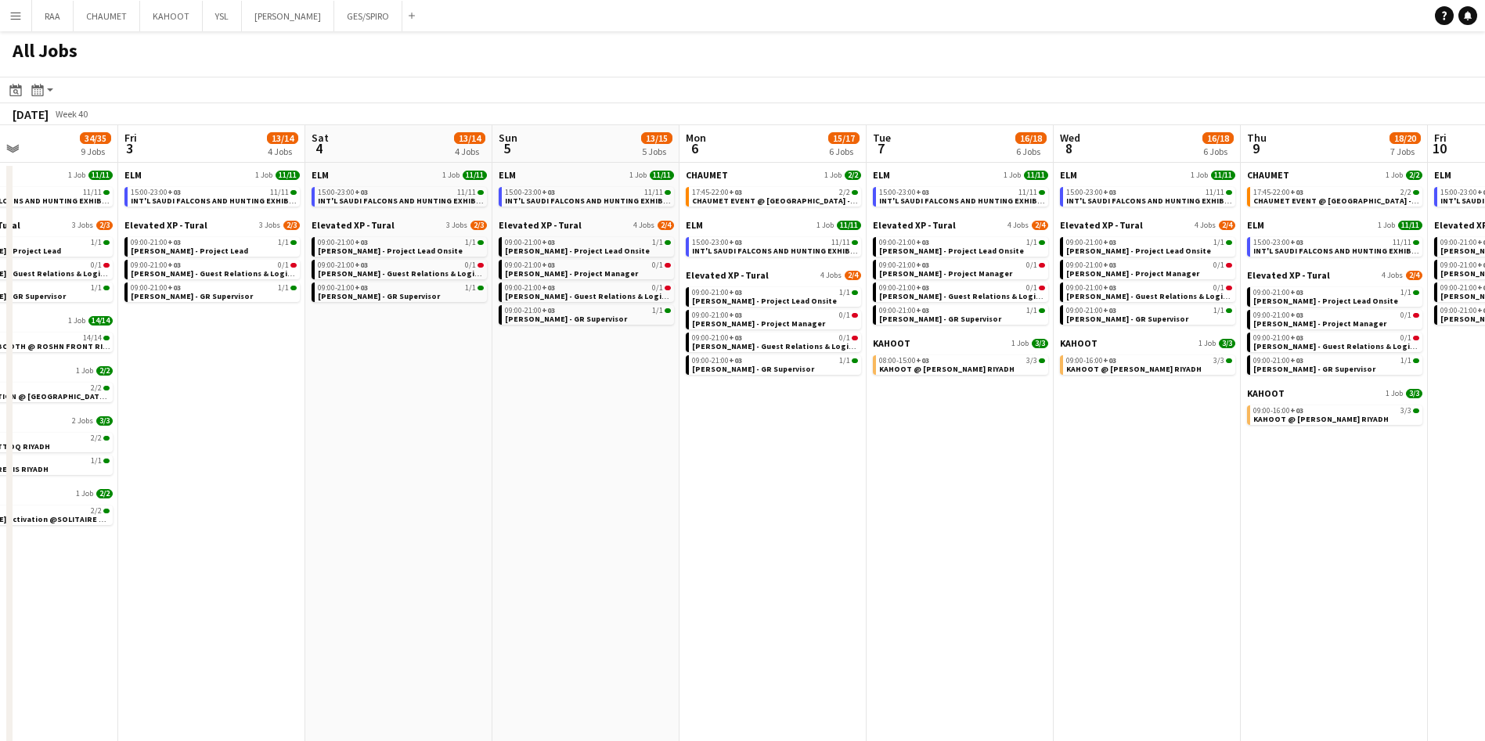
scroll to position [0, 710]
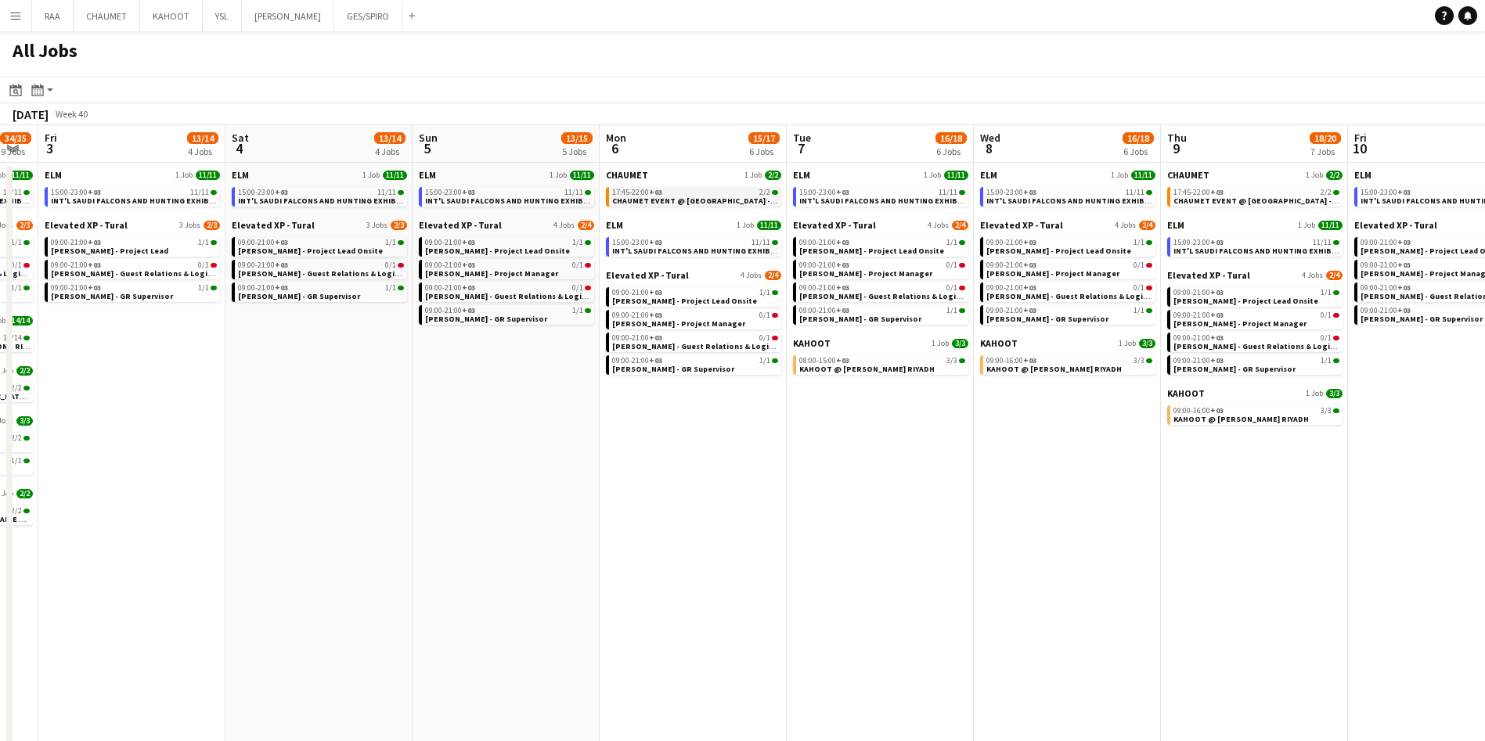
click at [686, 201] on span "CHAUMET EVENT @ [GEOGRAPHIC_DATA] - [GEOGRAPHIC_DATA]" at bounding box center [731, 201] width 239 height 10
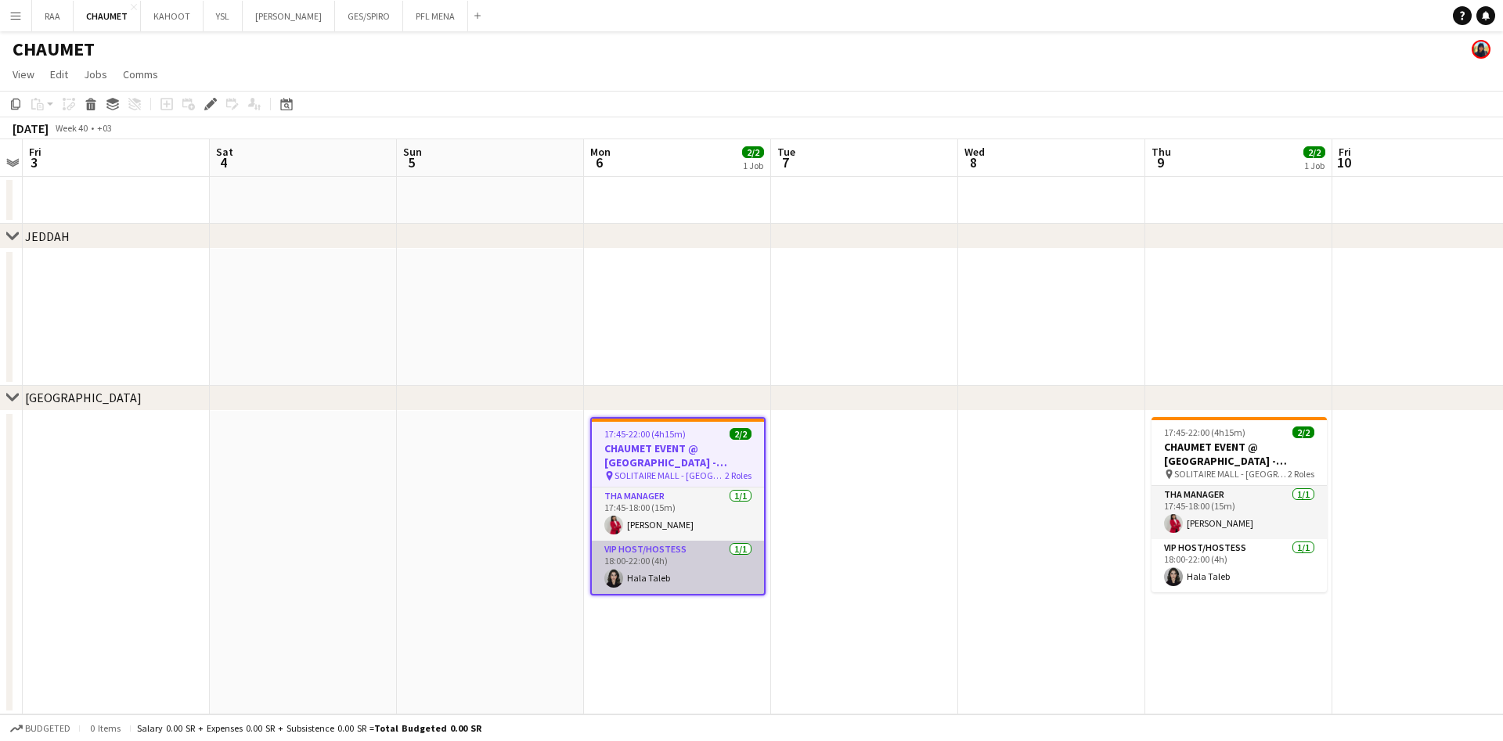
click at [694, 567] on app-card-role "VIP Host/Hostess 1/1 18:00-22:00 (4h) Hala Taleb" at bounding box center [678, 567] width 172 height 53
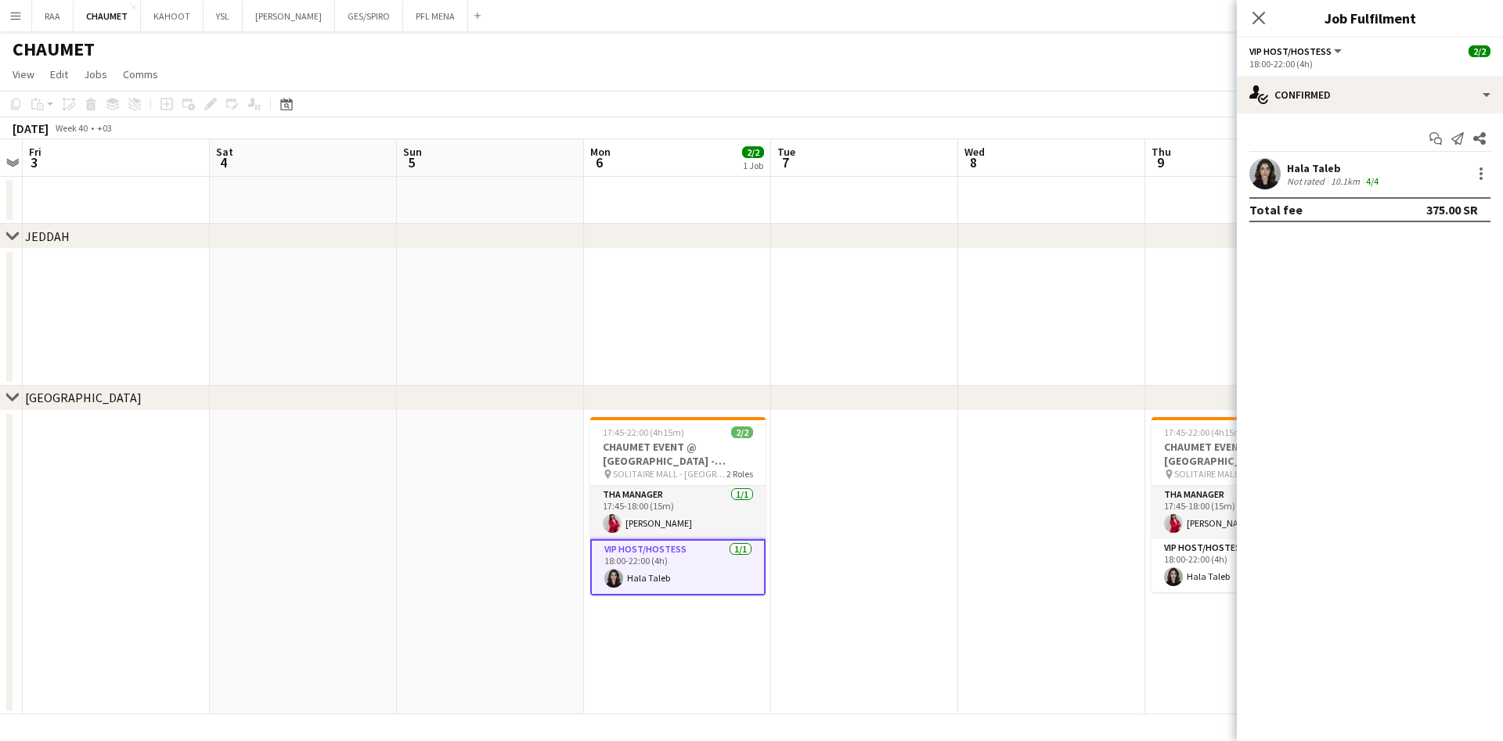
click at [1314, 174] on div "Hala Taleb" at bounding box center [1334, 168] width 95 height 14
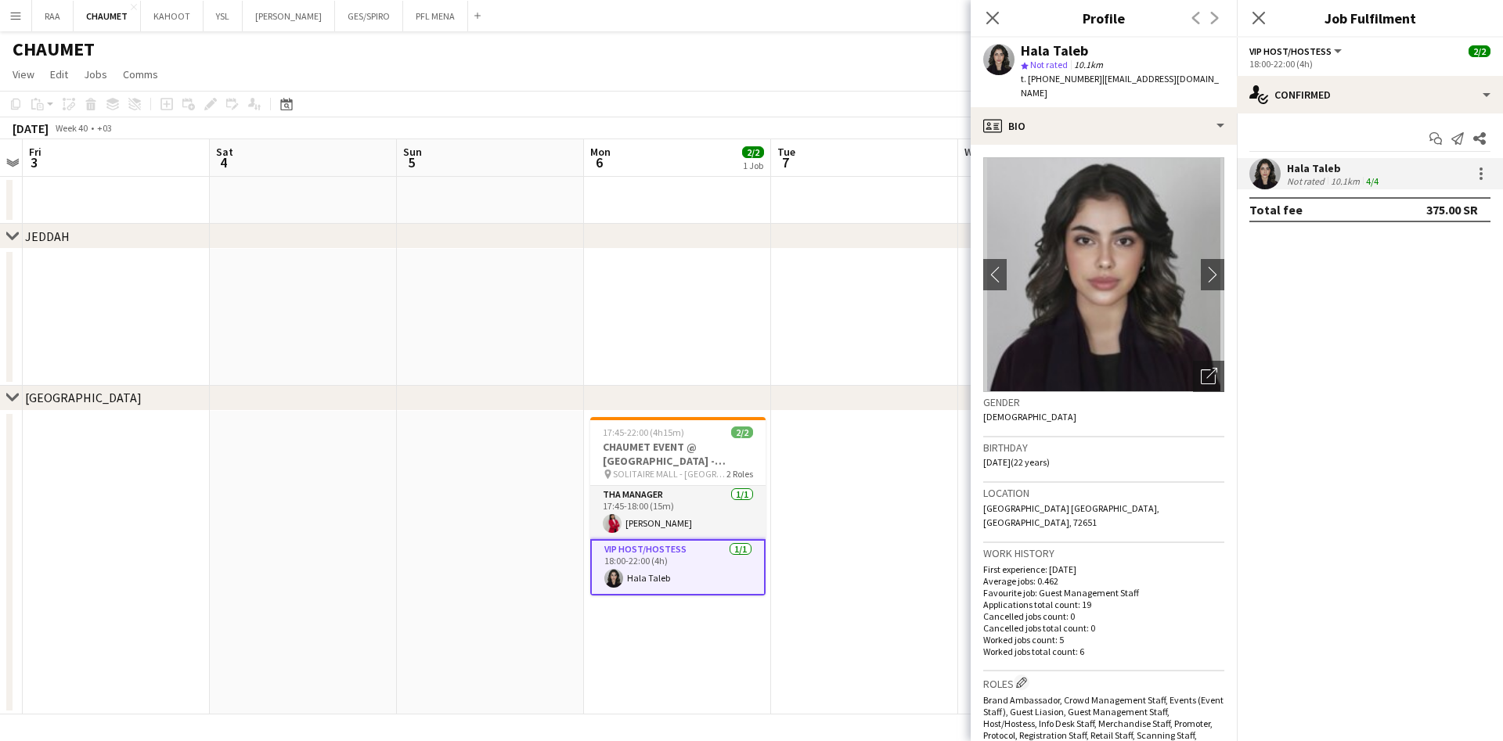
click at [1063, 78] on span "t. +966593676695" at bounding box center [1061, 79] width 81 height 12
copy span "966593676695"
